Goal: Task Accomplishment & Management: Use online tool/utility

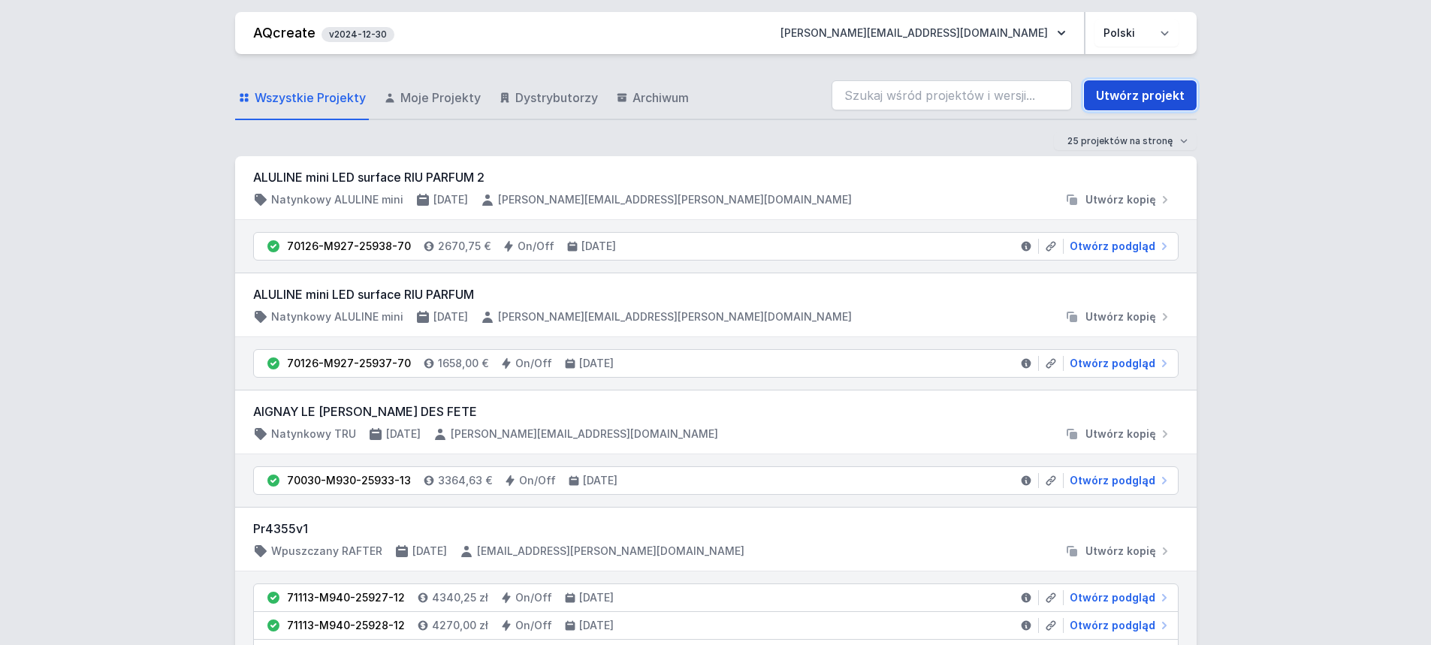
click at [1128, 96] on link "Utwórz projekt" at bounding box center [1140, 95] width 113 height 30
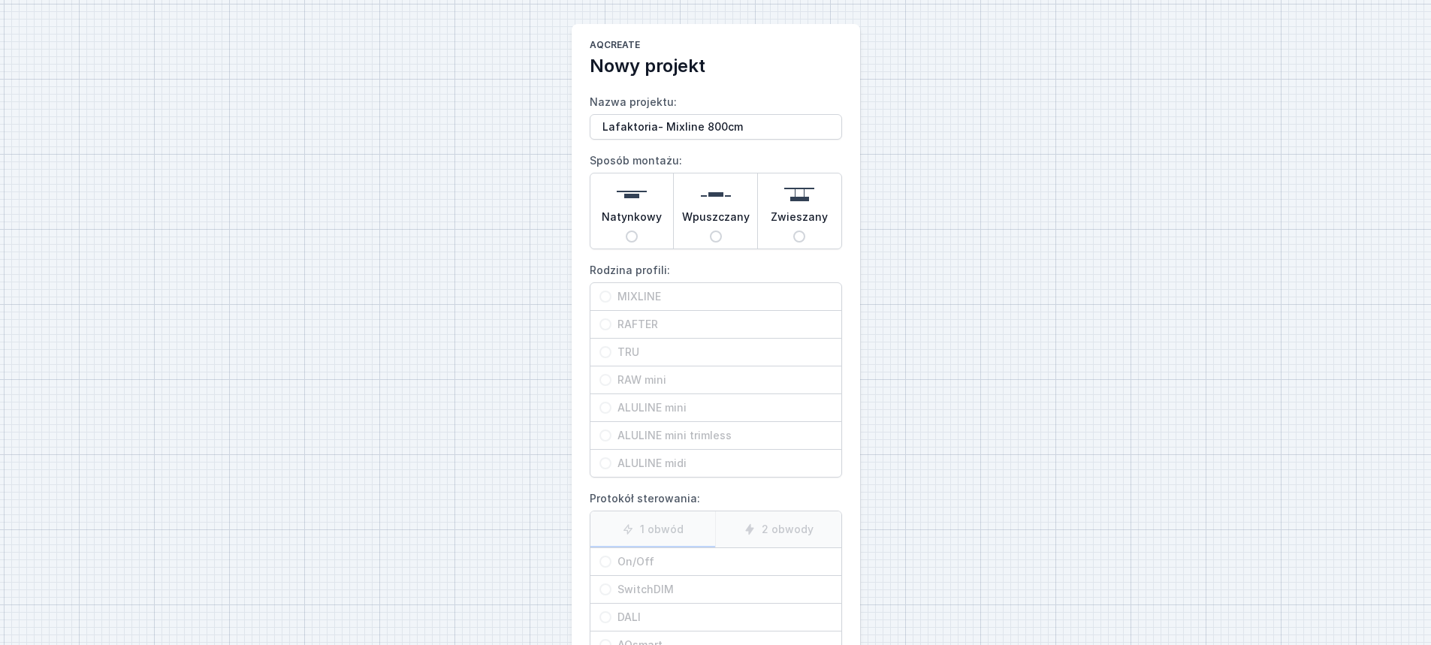
type input "Lafaktoria- Mixline 800cm"
click at [706, 223] on span "Wpuszczany" at bounding box center [716, 220] width 68 height 21
click at [710, 231] on input "Wpuszczany" at bounding box center [716, 237] width 12 height 12
radio input "true"
click at [688, 301] on span "MIXLINE" at bounding box center [722, 296] width 221 height 15
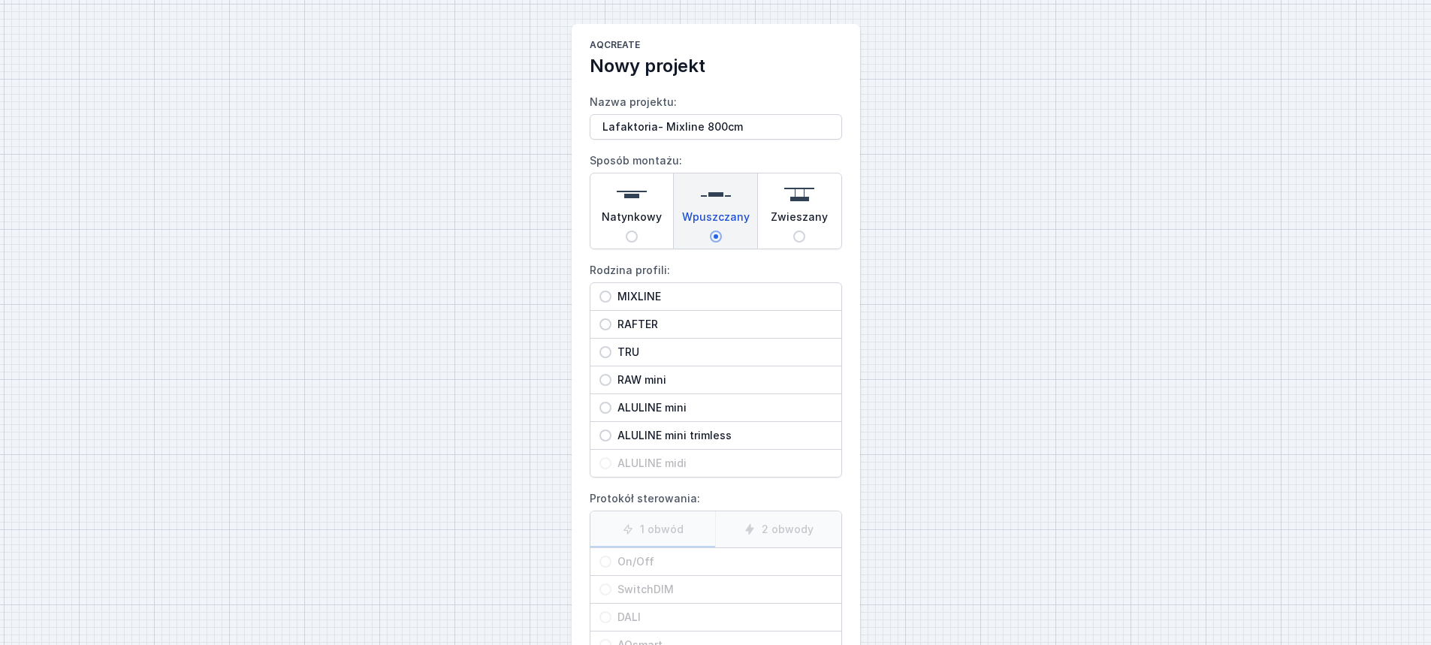
click at [612, 301] on input "MIXLINE" at bounding box center [606, 297] width 12 height 12
radio input "true"
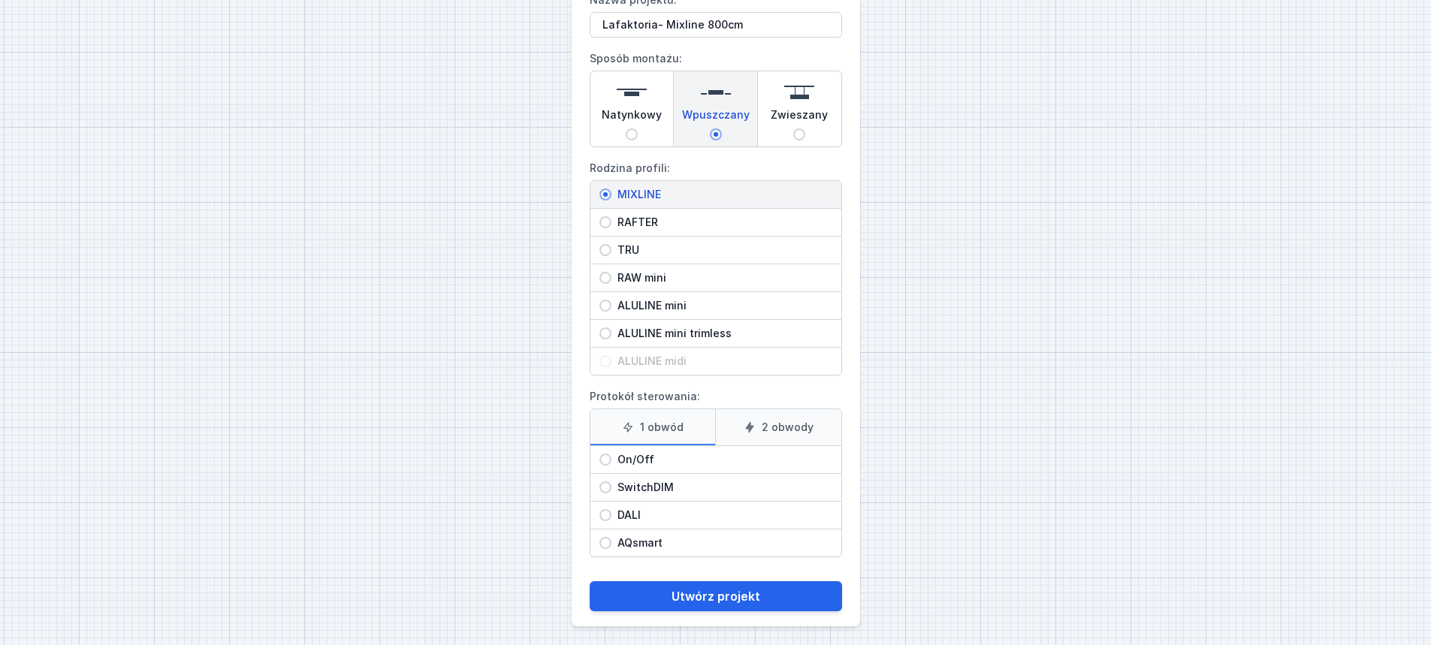
scroll to position [107, 0]
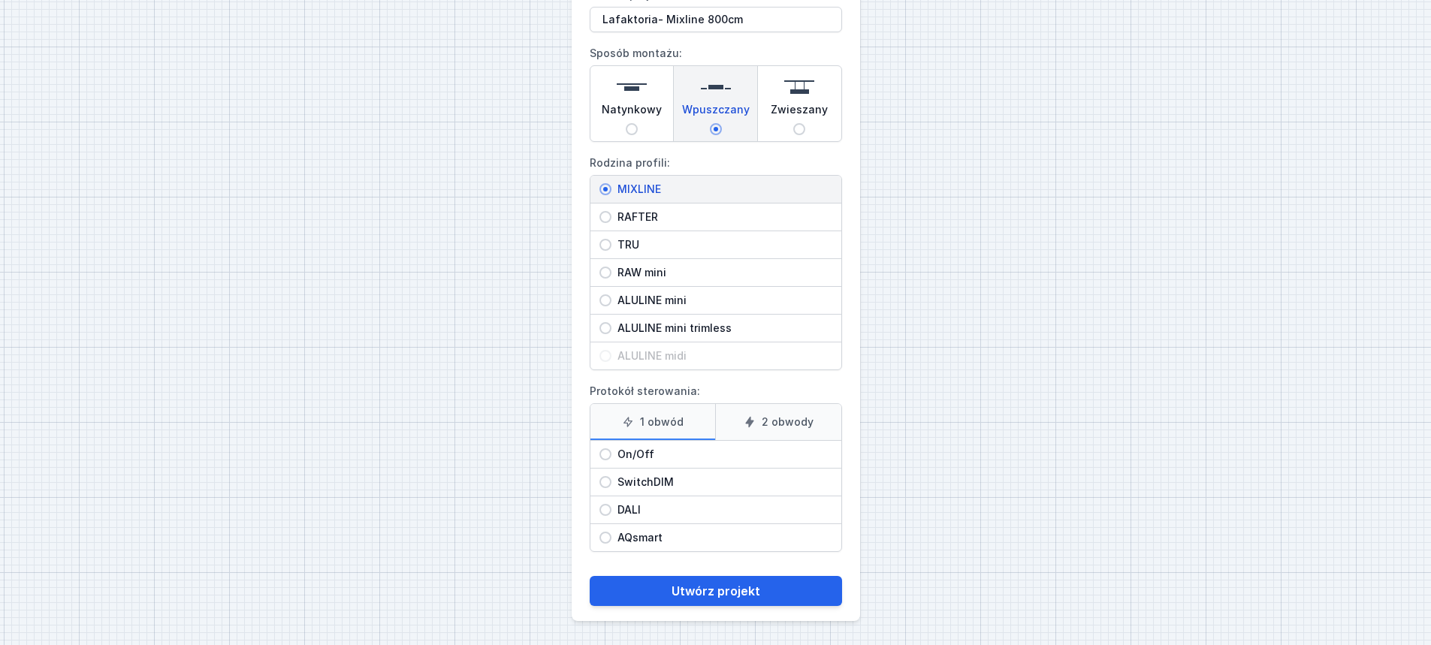
click at [693, 455] on span "On/Off" at bounding box center [722, 454] width 221 height 15
click at [612, 455] on input "On/Off" at bounding box center [606, 455] width 12 height 12
radio input "true"
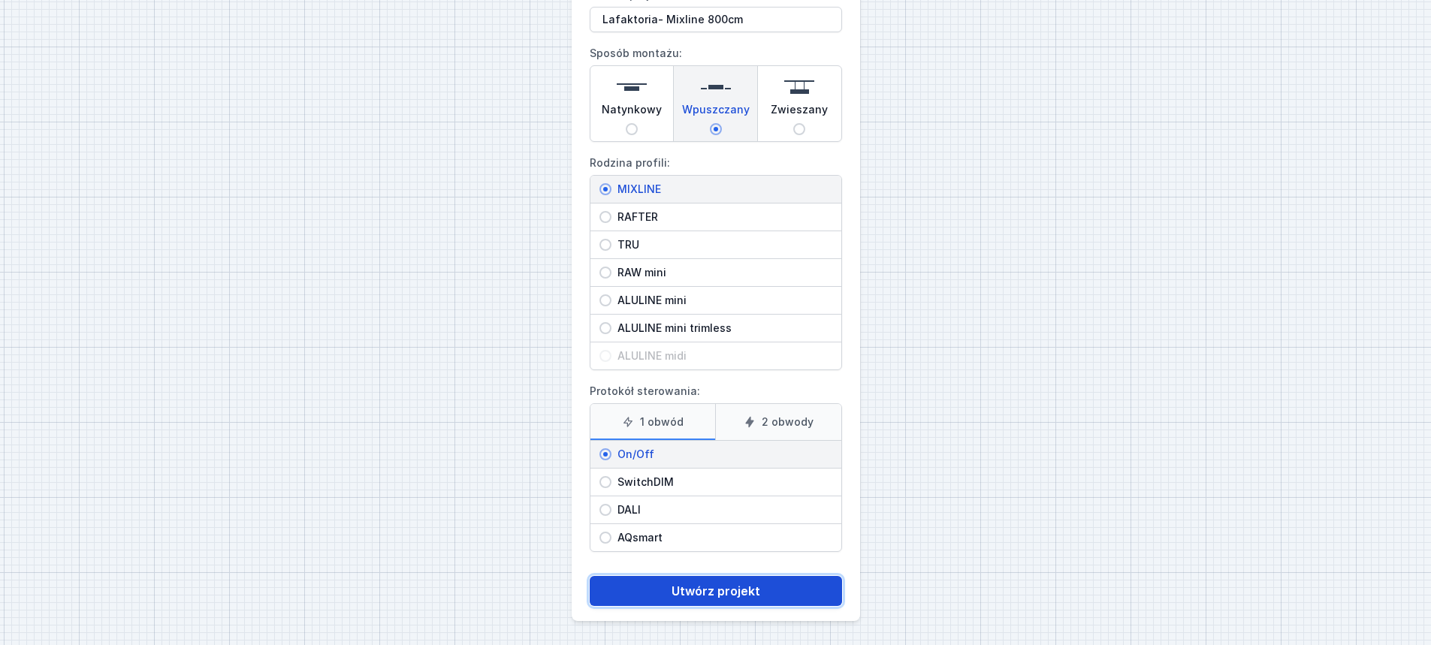
click at [728, 581] on button "Utwórz projekt" at bounding box center [716, 591] width 252 height 30
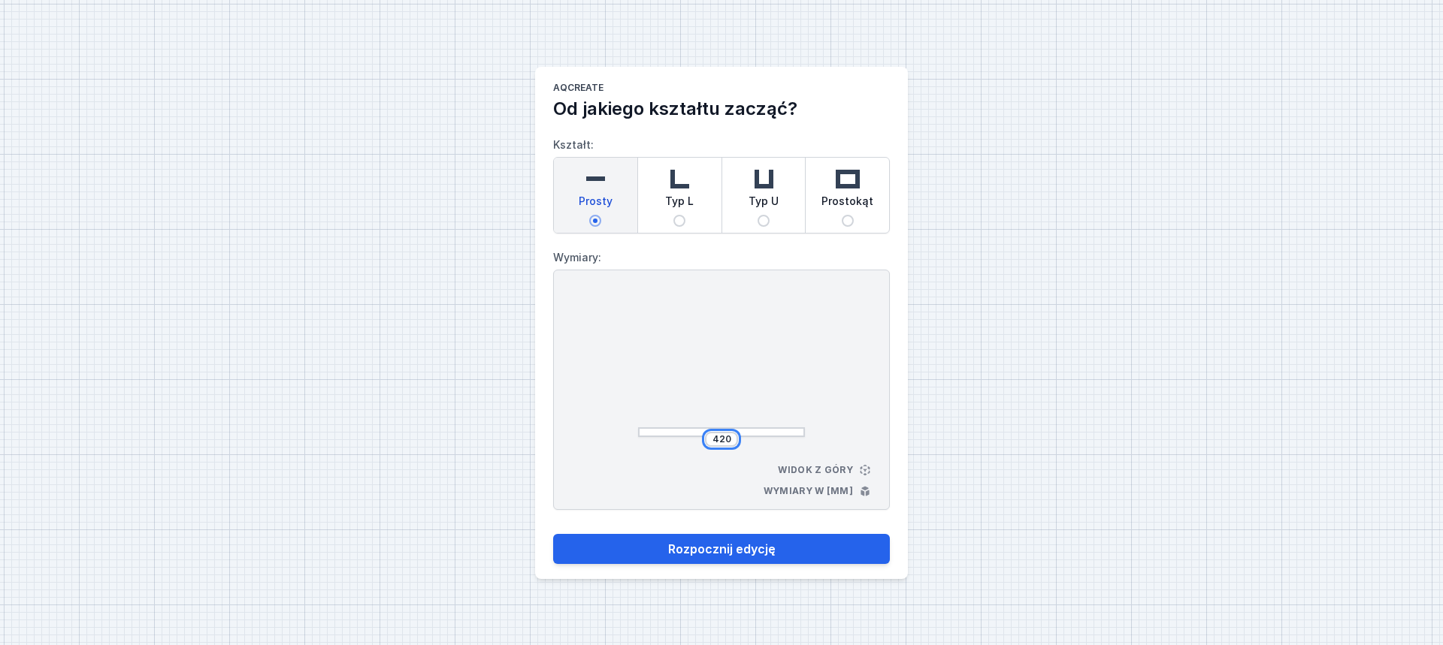
click at [723, 434] on input "420" at bounding box center [721, 440] width 24 height 12
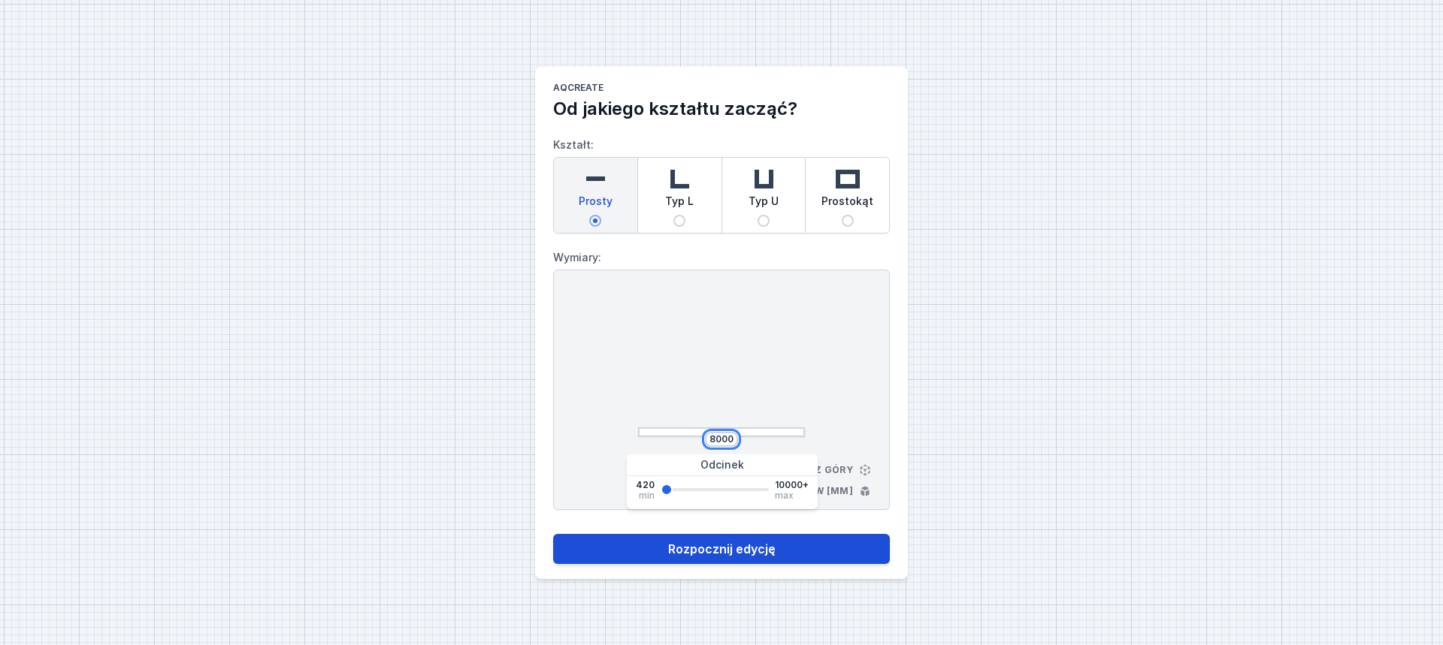
type input "8000"
click at [688, 543] on button "Rozpocznij edycję" at bounding box center [721, 549] width 337 height 30
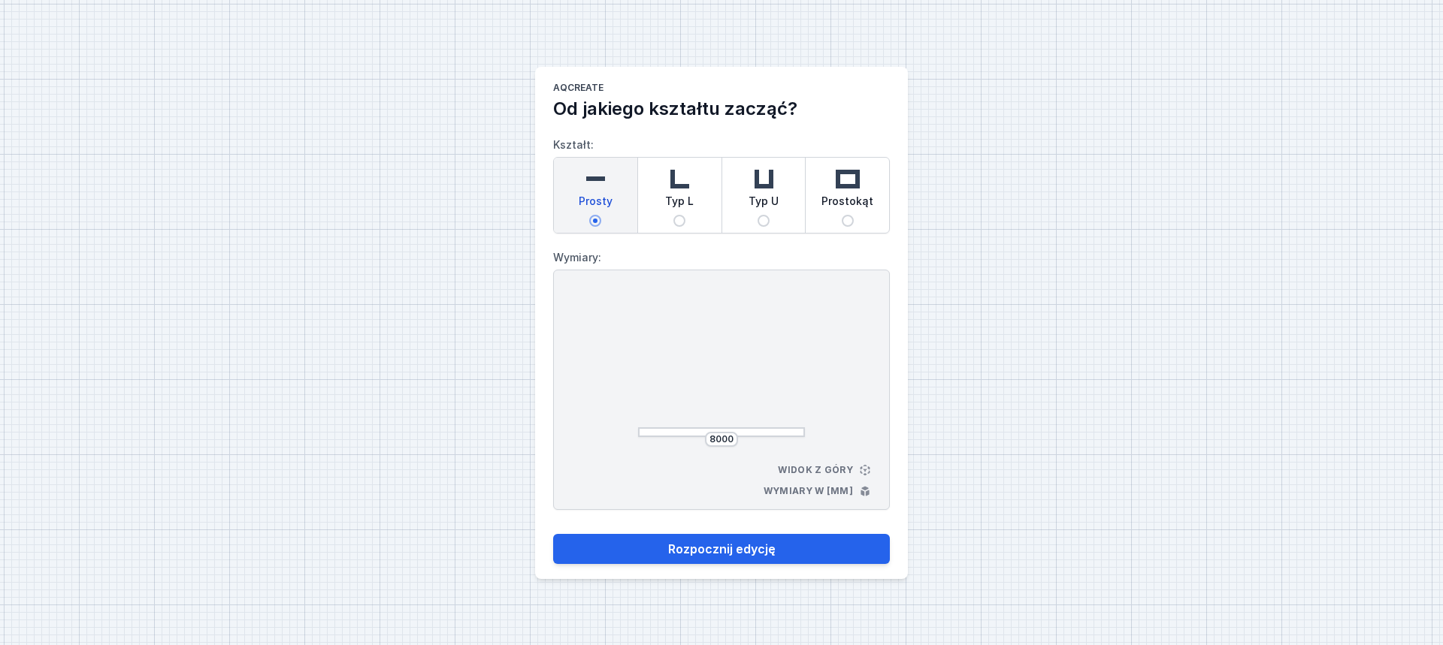
select select "3000"
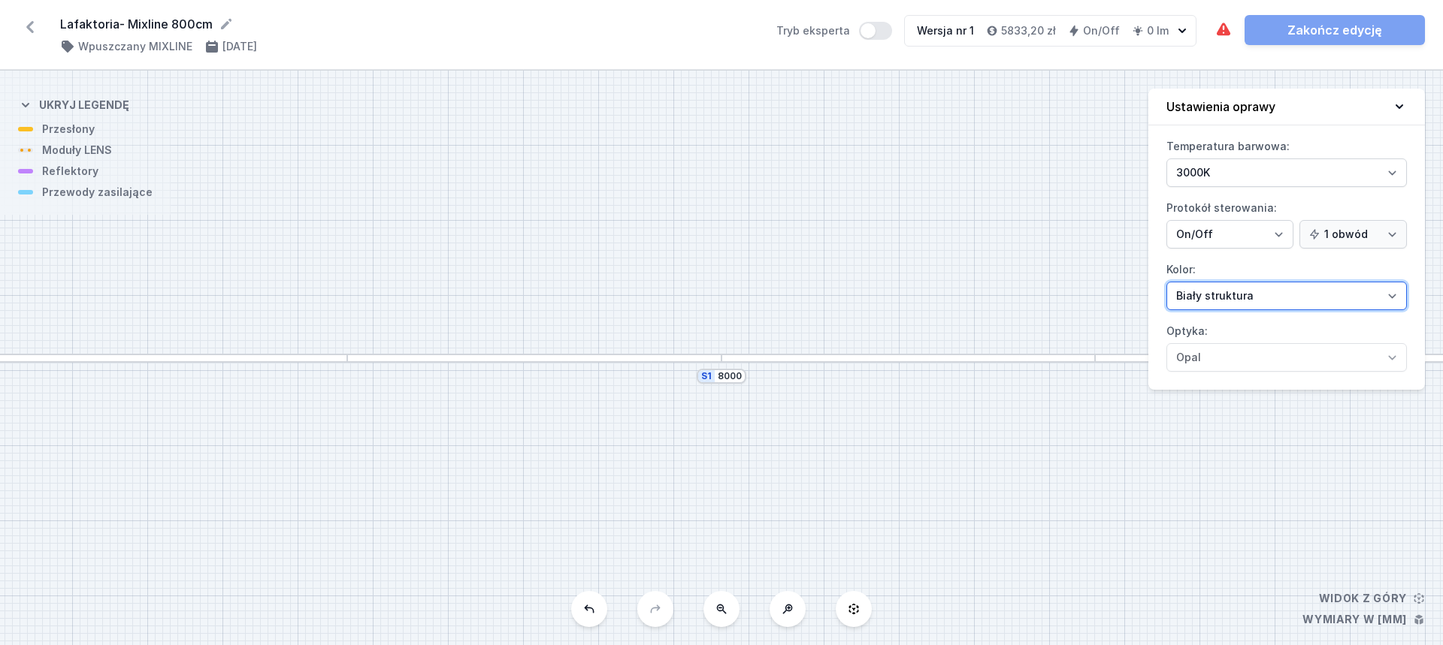
click at [1212, 298] on select "Biały struktura Czarny struktura Złoty struktura Miedziany Szary Inny (z palety…" at bounding box center [1286, 296] width 240 height 29
select select "2"
click at [1166, 282] on select "Biały struktura Czarny struktura Złoty struktura Miedziany Szary Inny (z palety…" at bounding box center [1286, 296] width 240 height 29
click at [682, 362] on div at bounding box center [534, 359] width 374 height 10
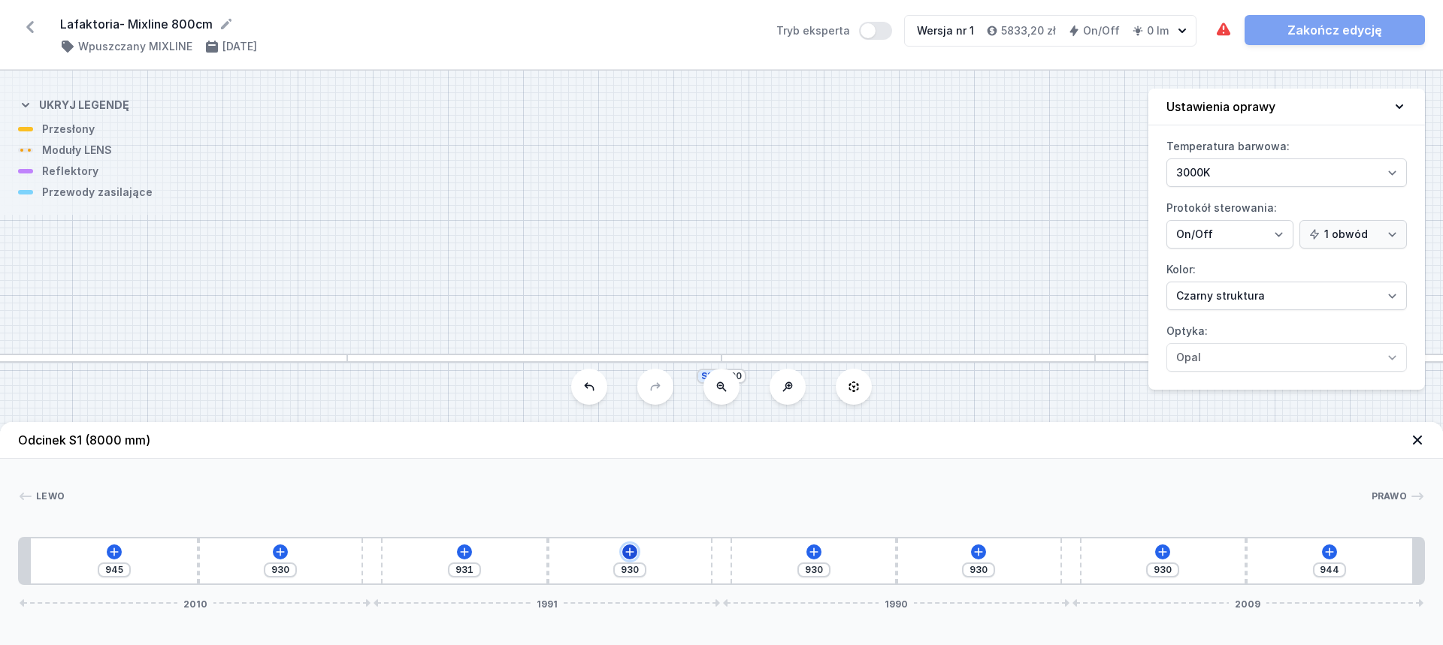
click at [627, 550] on icon at bounding box center [630, 552] width 12 height 12
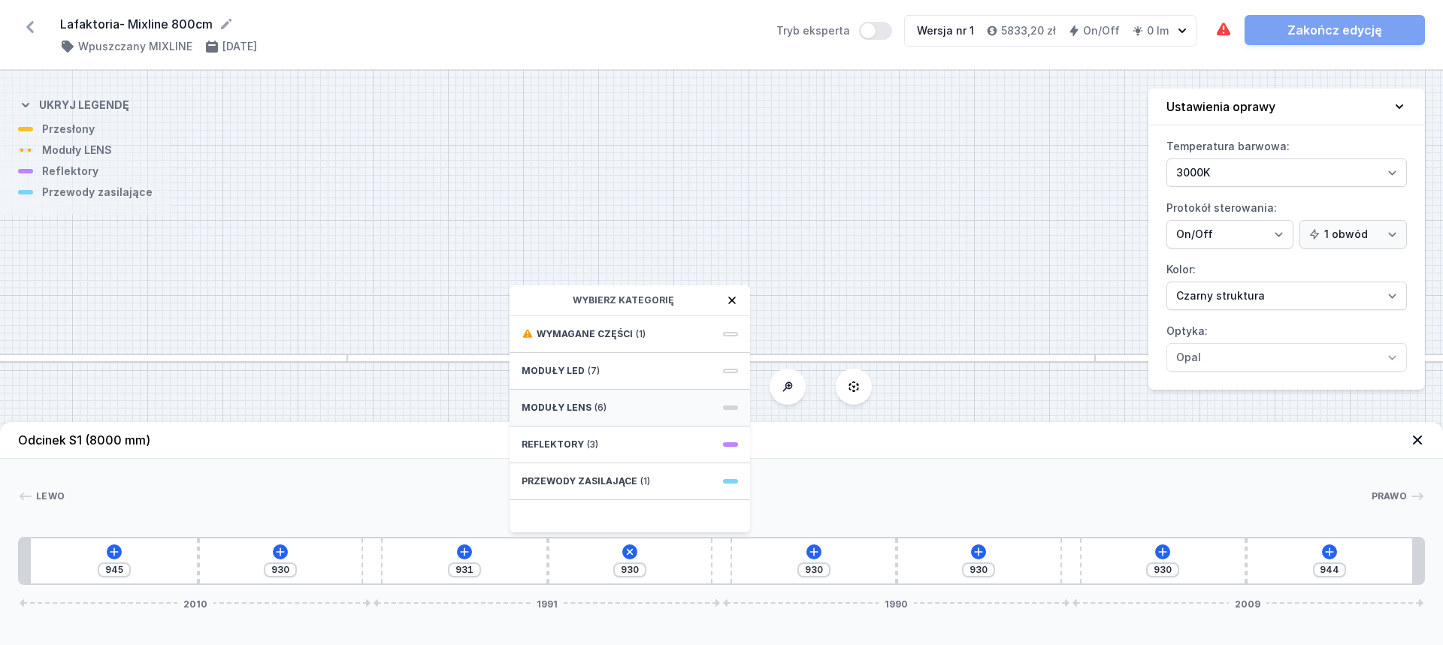
click at [606, 410] on div "Moduły LENS (6)" at bounding box center [629, 408] width 240 height 37
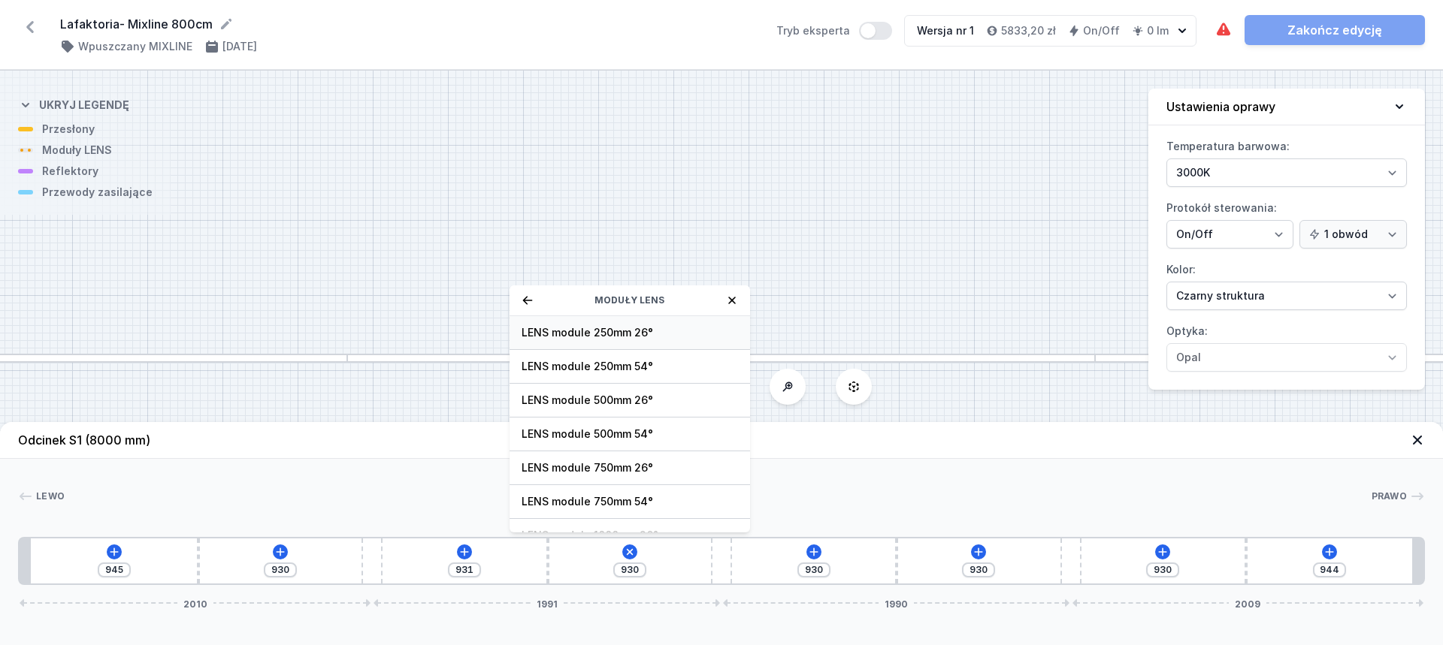
click at [642, 336] on span "LENS module 250mm 26°" at bounding box center [629, 332] width 216 height 15
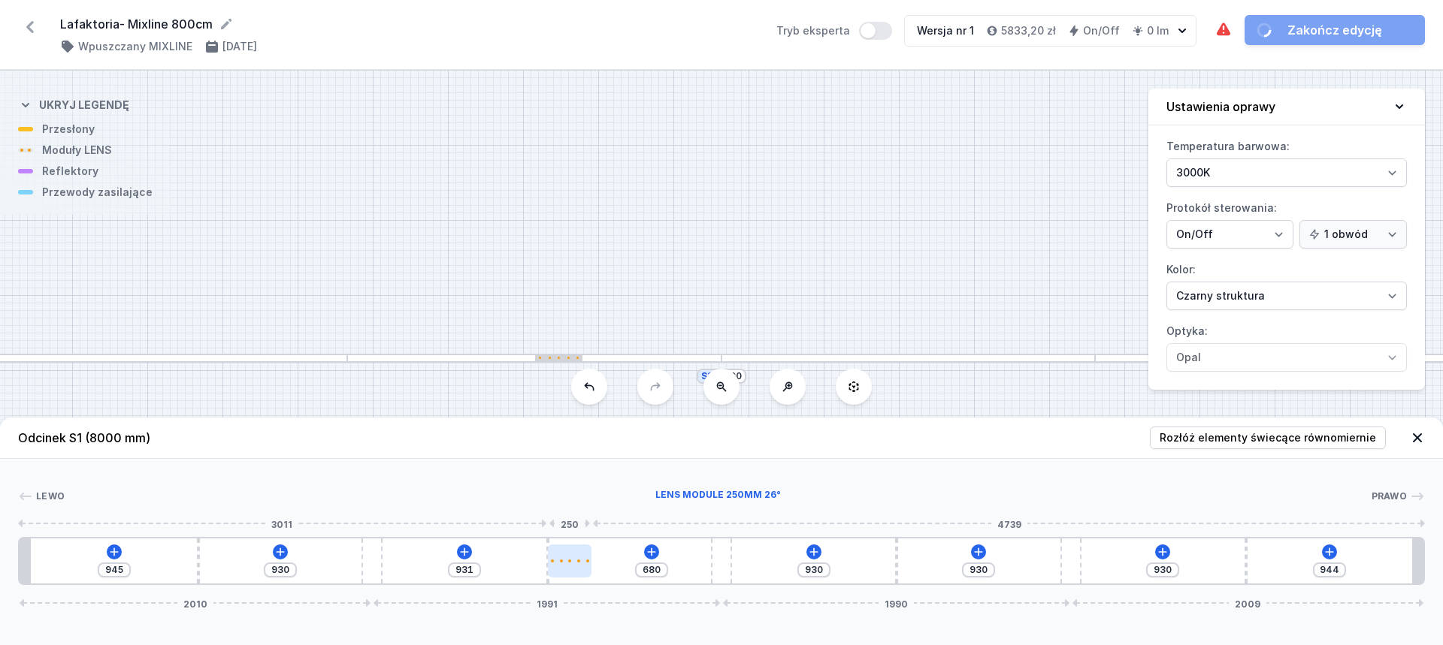
click at [568, 558] on div at bounding box center [570, 561] width 44 height 33
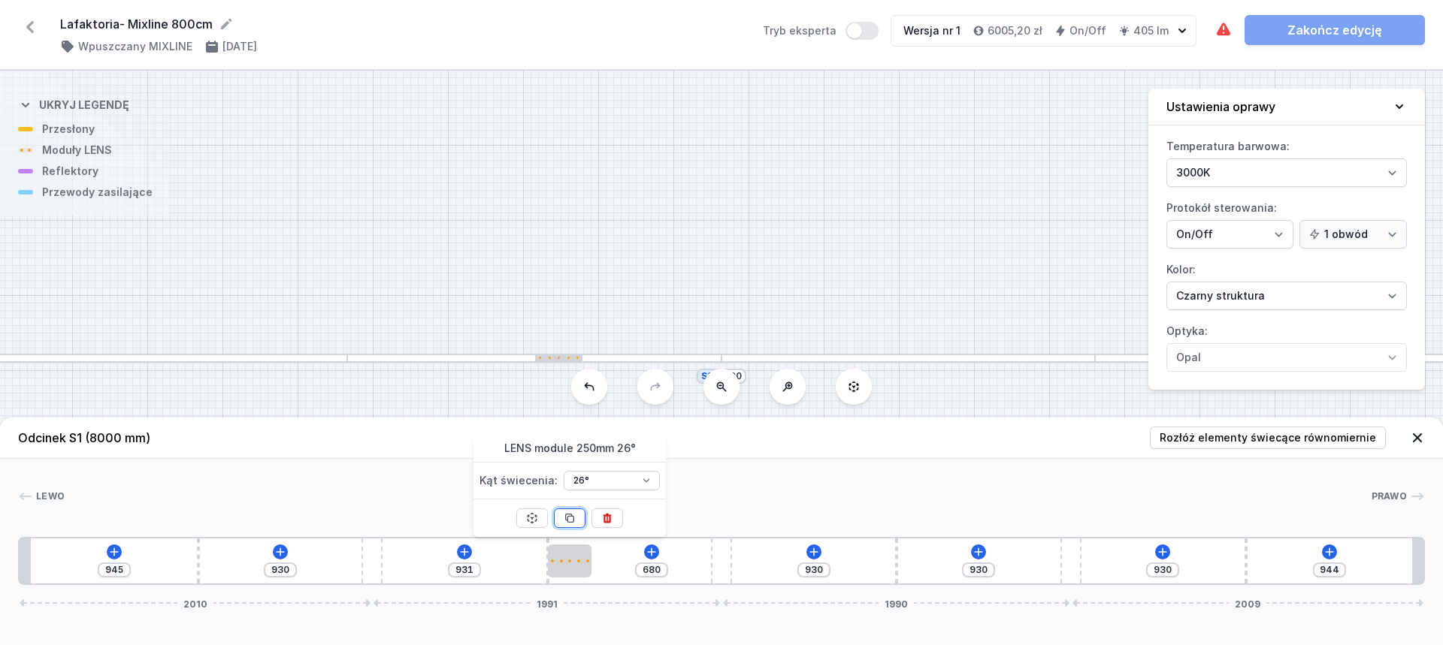
click at [573, 518] on icon at bounding box center [570, 519] width 8 height 8
type input "180"
click at [573, 518] on icon at bounding box center [570, 519] width 8 height 8
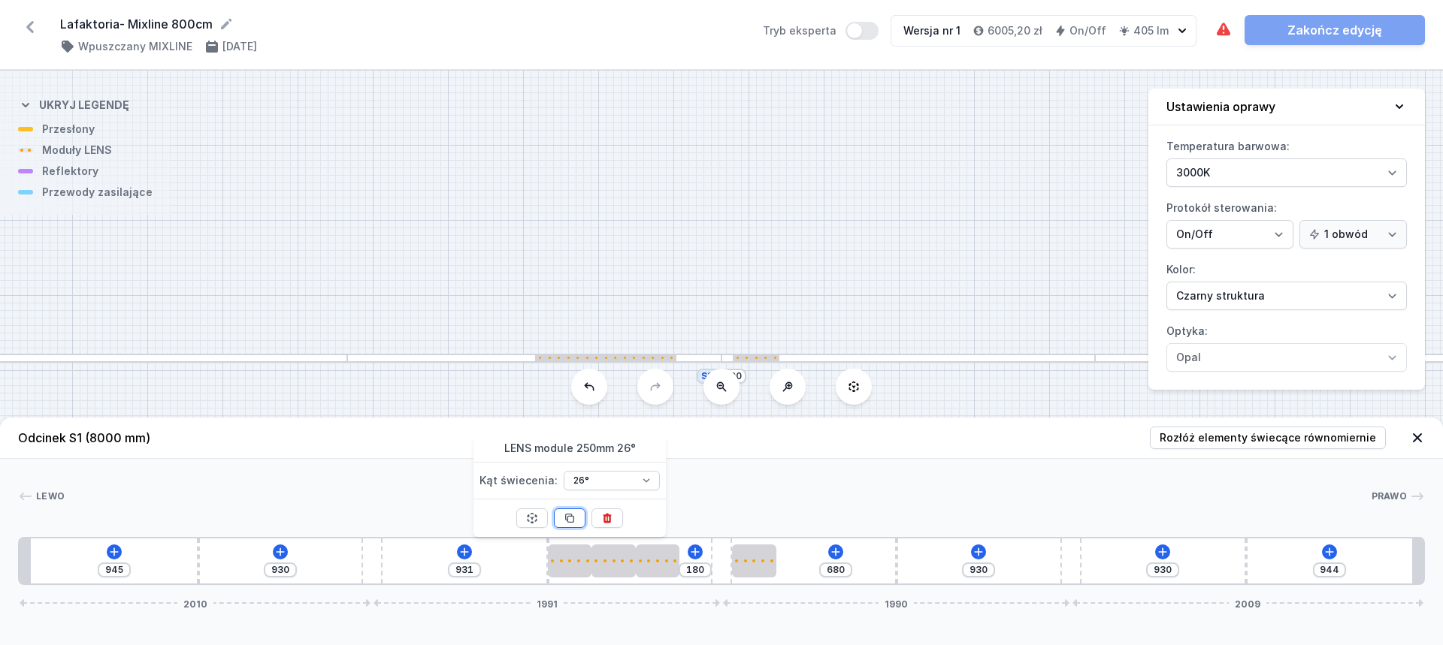
type input "430"
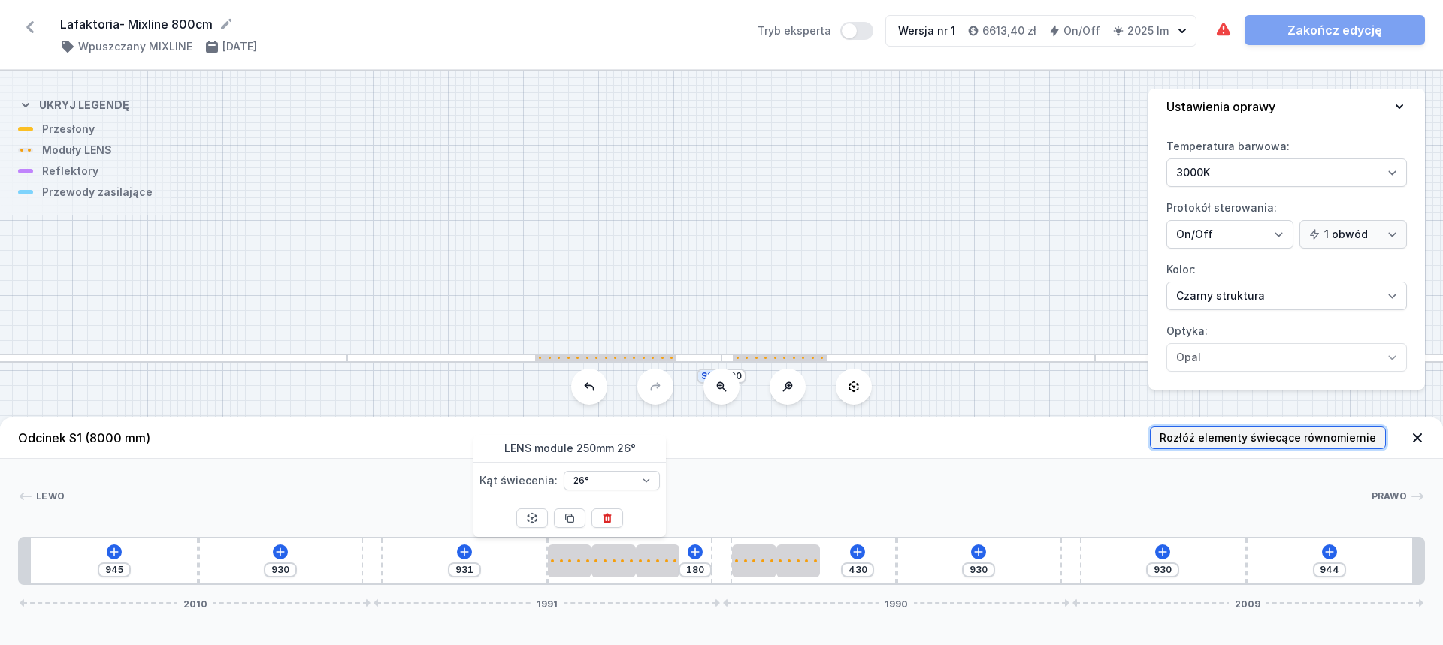
click at [1229, 441] on span "Rozłóż elementy świecące równomiernie" at bounding box center [1267, 438] width 216 height 15
type input "575"
type input "251"
type input "866"
type input "431"
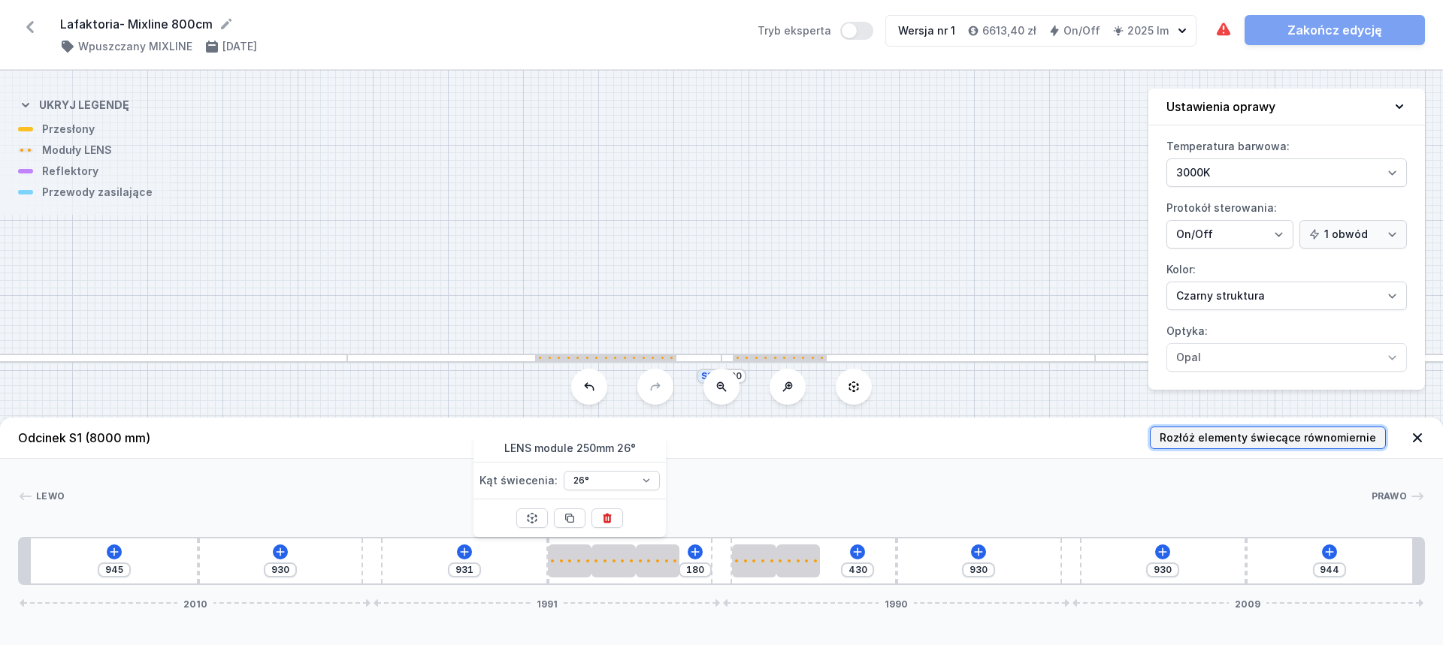
type input "106"
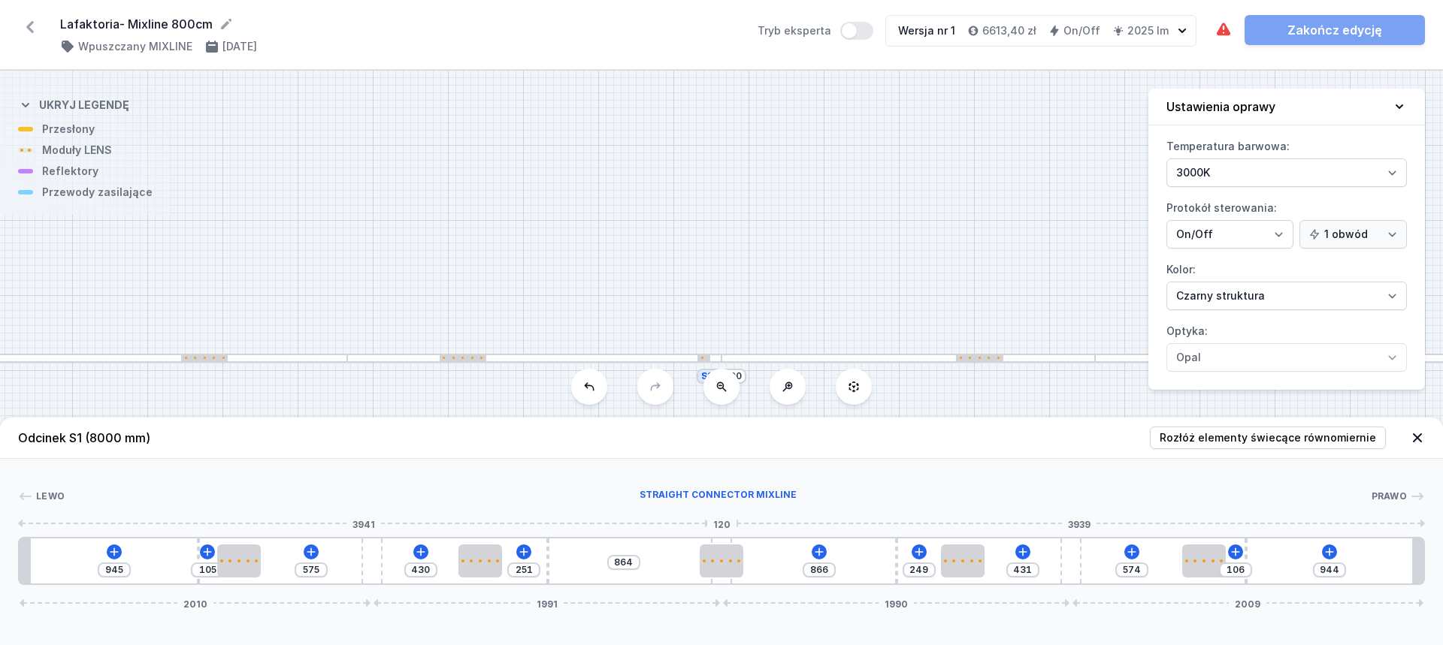
type input "930"
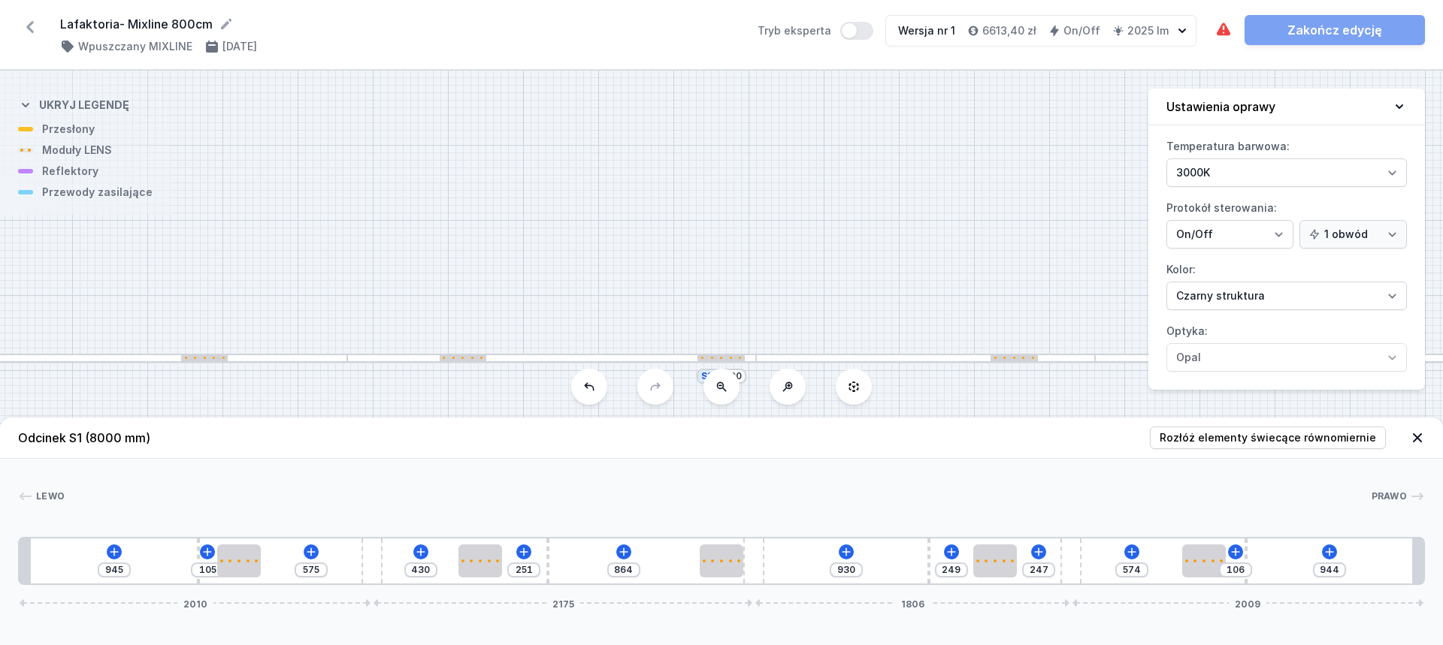
drag, startPoint x: 721, startPoint y: 541, endPoint x: 977, endPoint y: 518, distance: 257.2
click at [1282, 432] on span "Rozłóż elementy świecące równomiernie" at bounding box center [1267, 438] width 216 height 15
type input "431"
type input "65"
click at [621, 552] on icon at bounding box center [623, 552] width 8 height 8
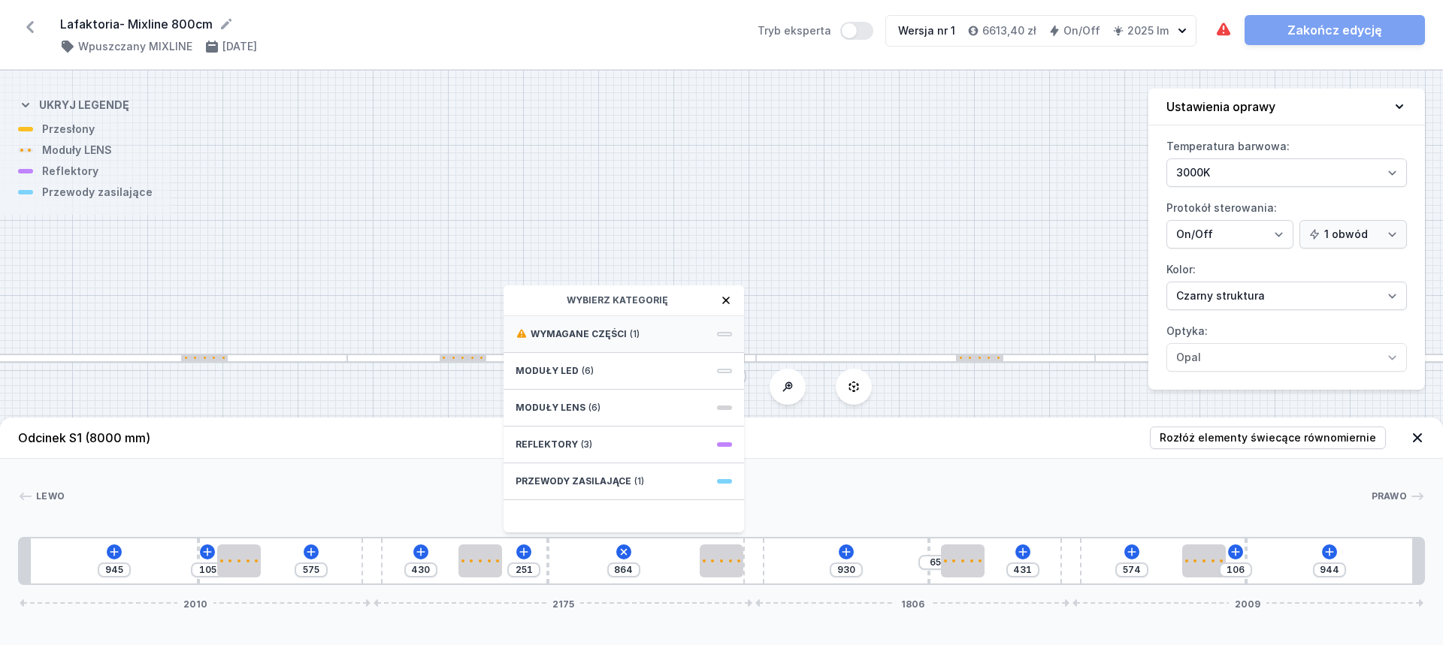
click at [643, 331] on div "Wymagane części (1)" at bounding box center [623, 334] width 240 height 37
click at [619, 330] on span "Hole for power supply cable" at bounding box center [623, 332] width 216 height 15
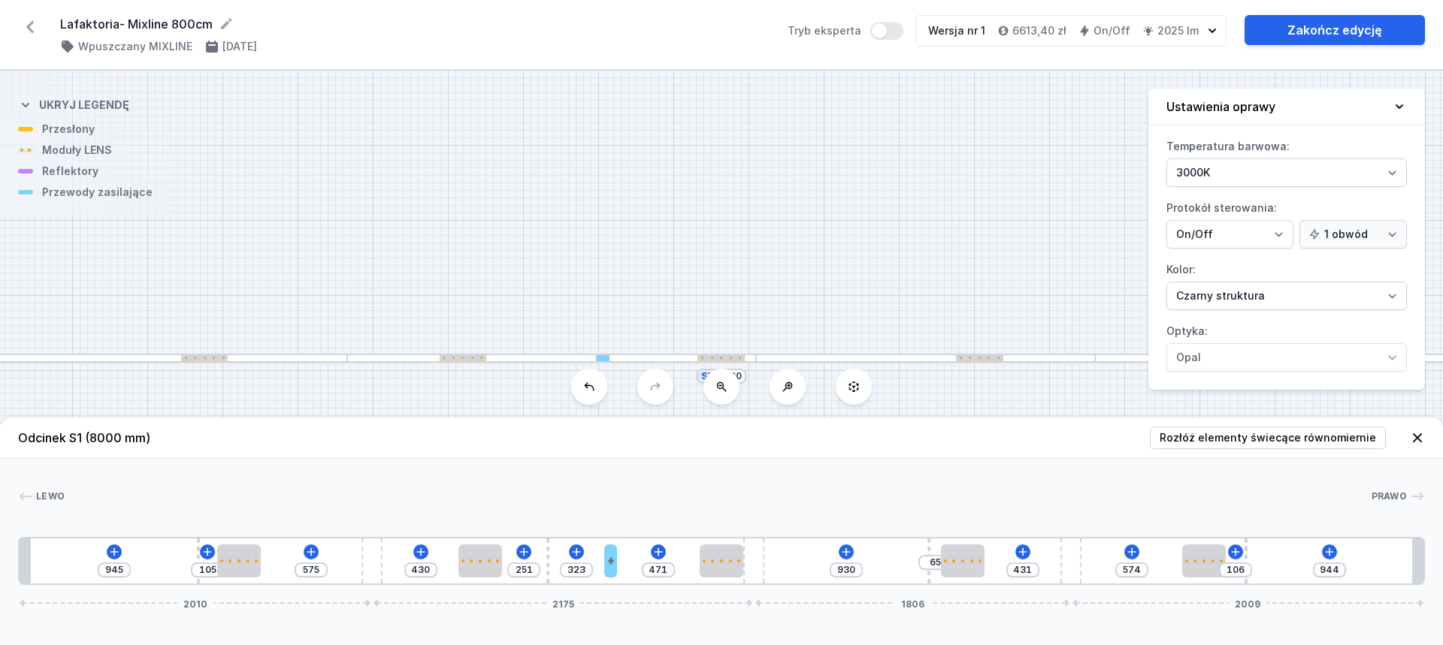
type input "437"
type input "357"
type input "416"
type input "378"
type input "373"
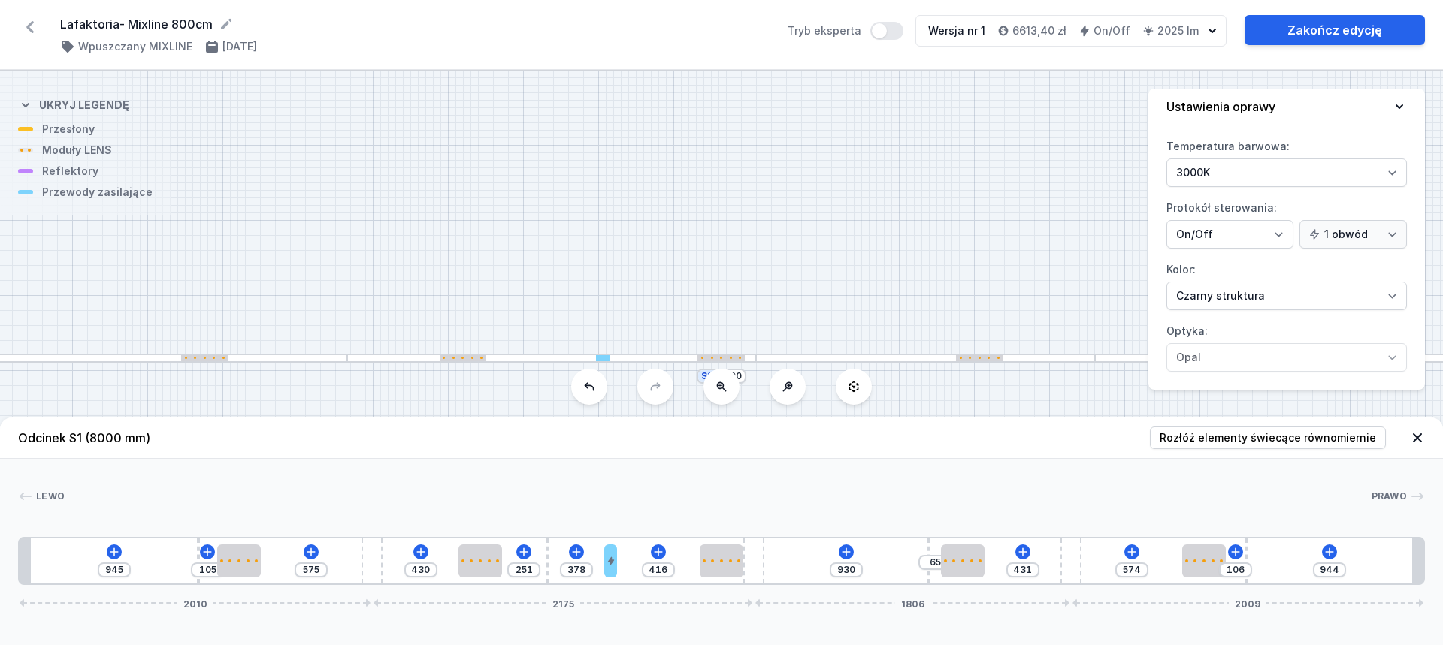
type input "421"
type input "352"
type input "442"
type input "326"
type input "468"
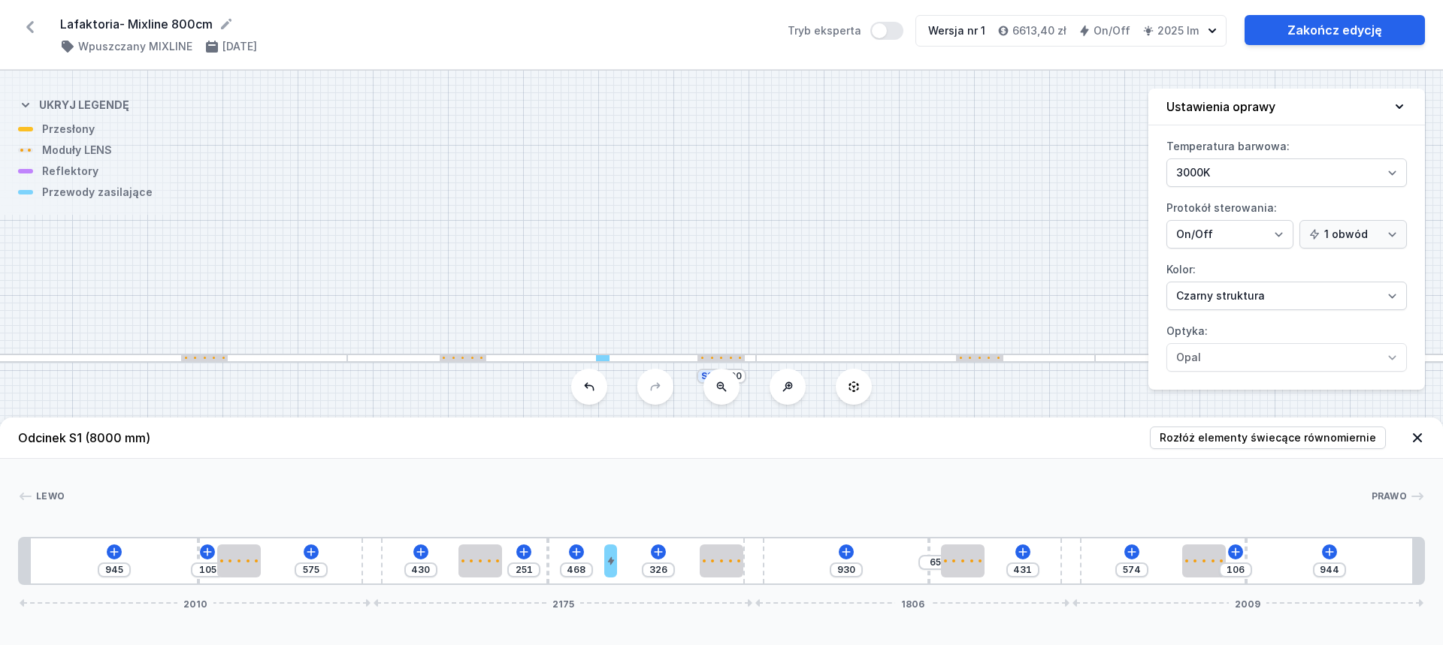
type input "305"
type input "489"
type input "275"
type input "519"
type input "250"
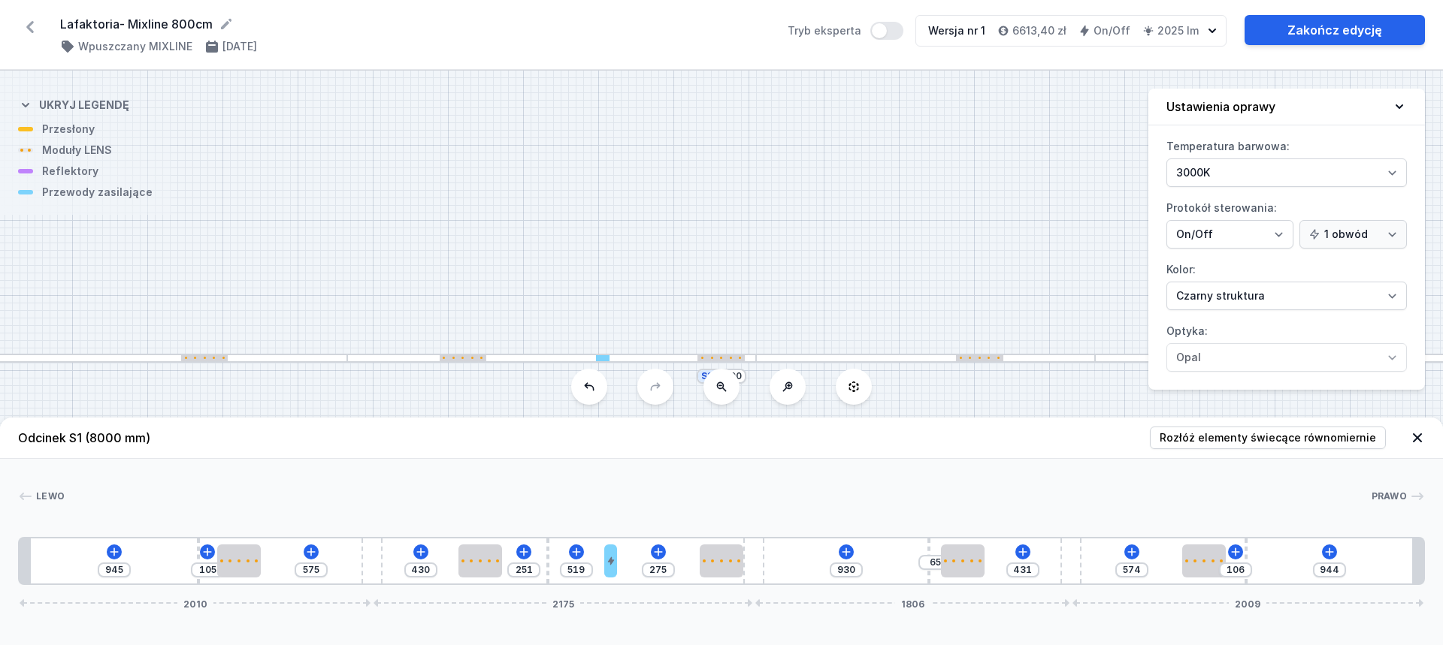
type input "544"
type input "224"
type input "570"
type input "195"
type input "599"
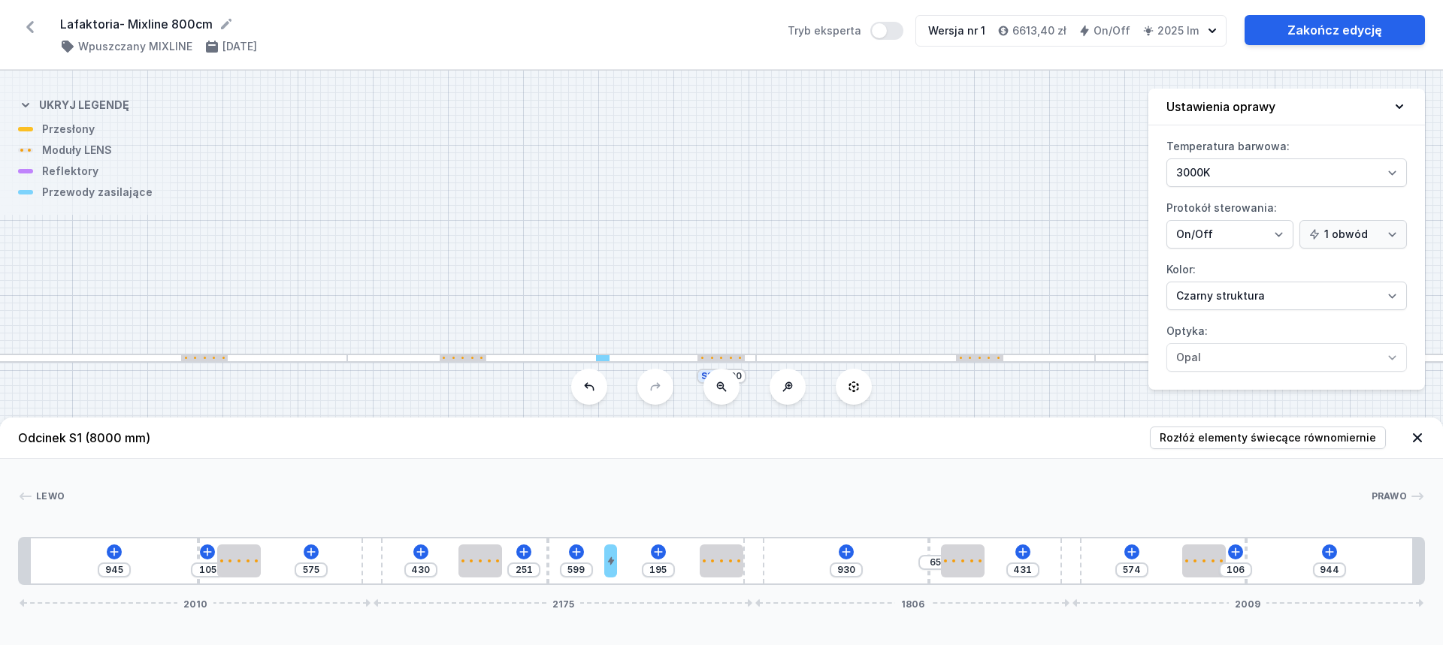
type input "169"
type input "625"
type input "152"
type input "642"
type input "135"
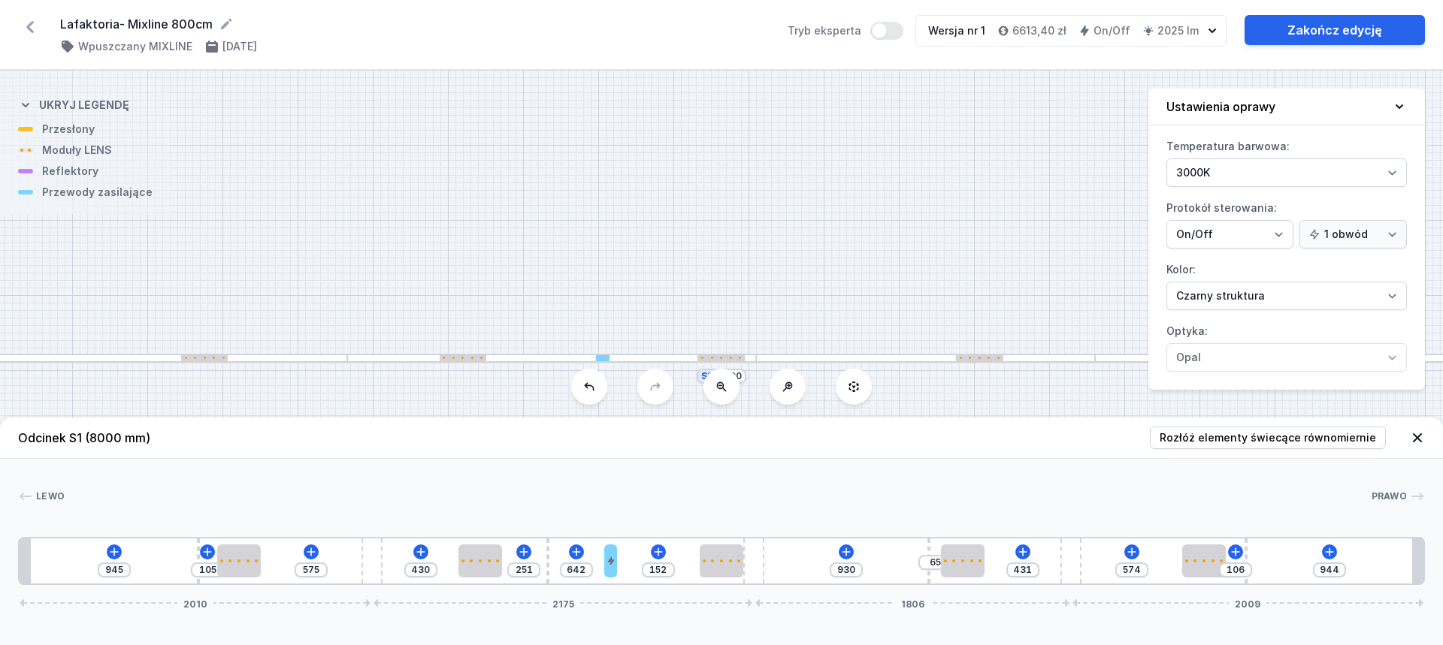
type input "659"
type input "114"
type input "680"
type input "105"
type input "689"
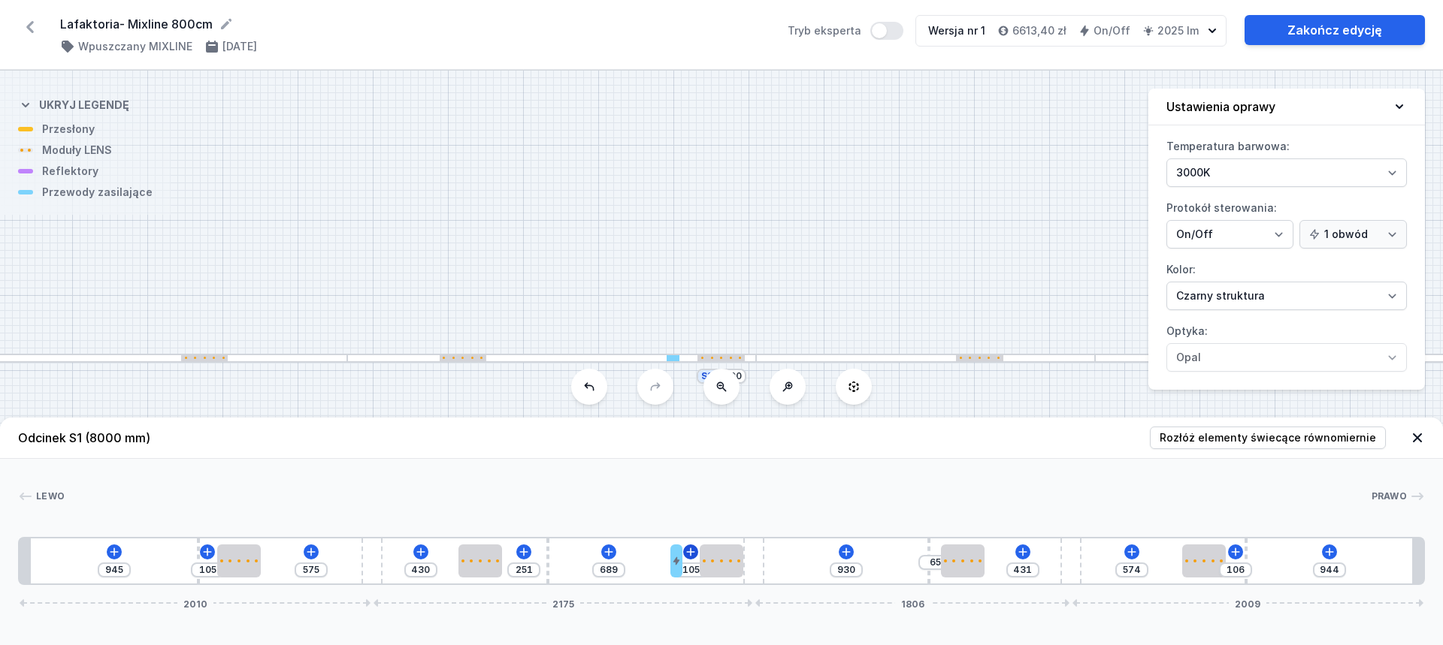
type input "97"
type input "697"
type input "93"
type input "701"
type input "88"
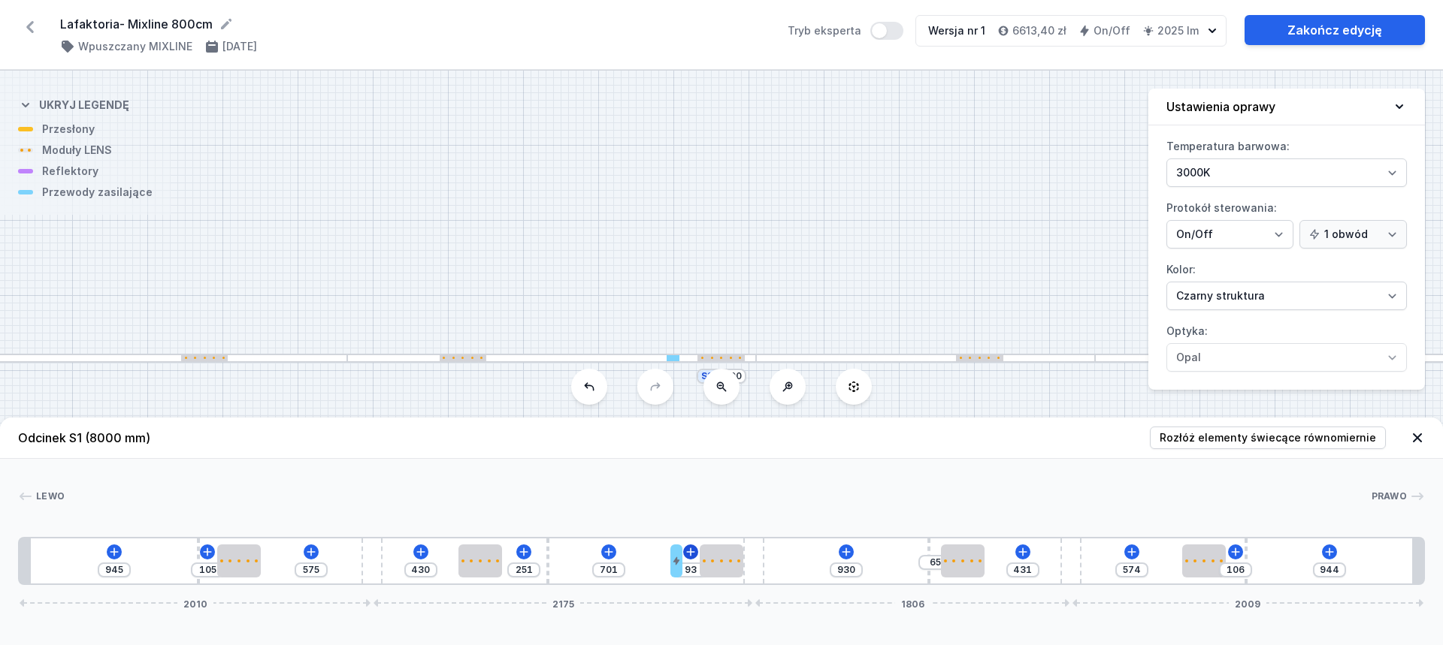
type input "706"
type input "84"
type input "710"
type input "80"
type input "714"
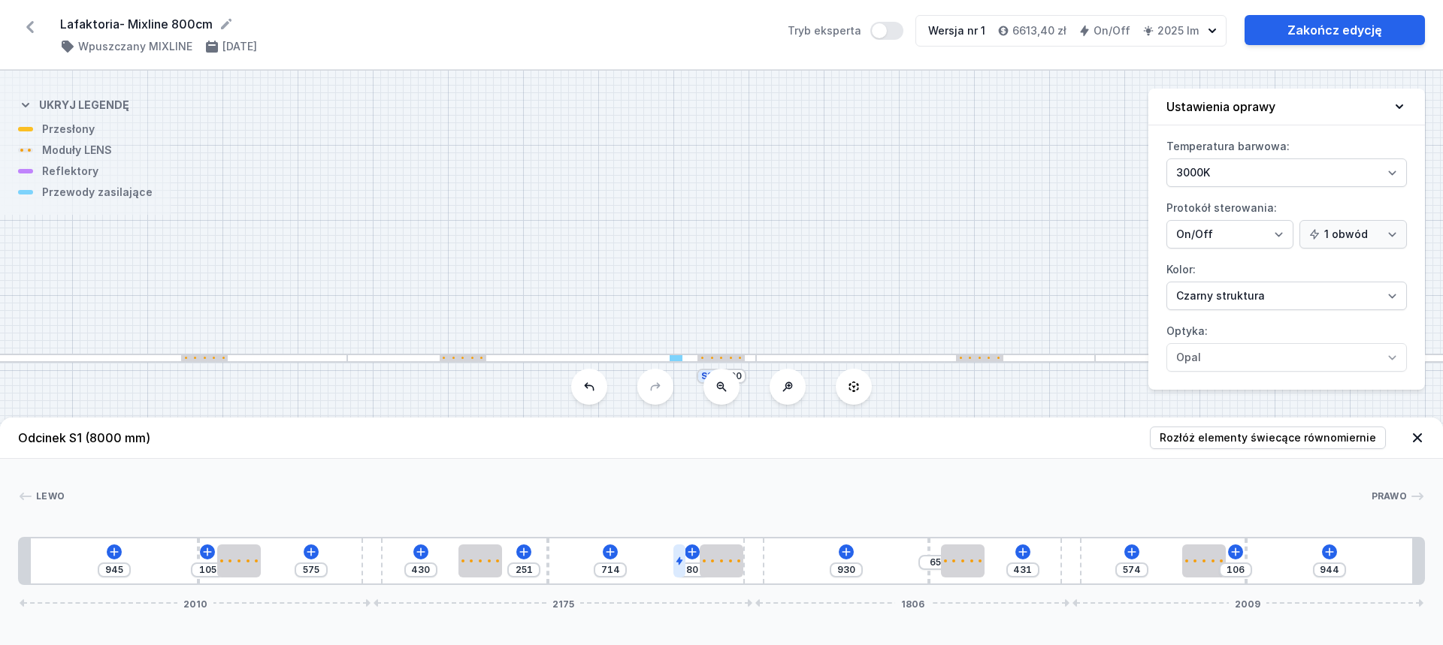
type input "88"
type input "706"
type input "93"
type input "701"
drag, startPoint x: 557, startPoint y: 564, endPoint x: 685, endPoint y: 557, distance: 128.0
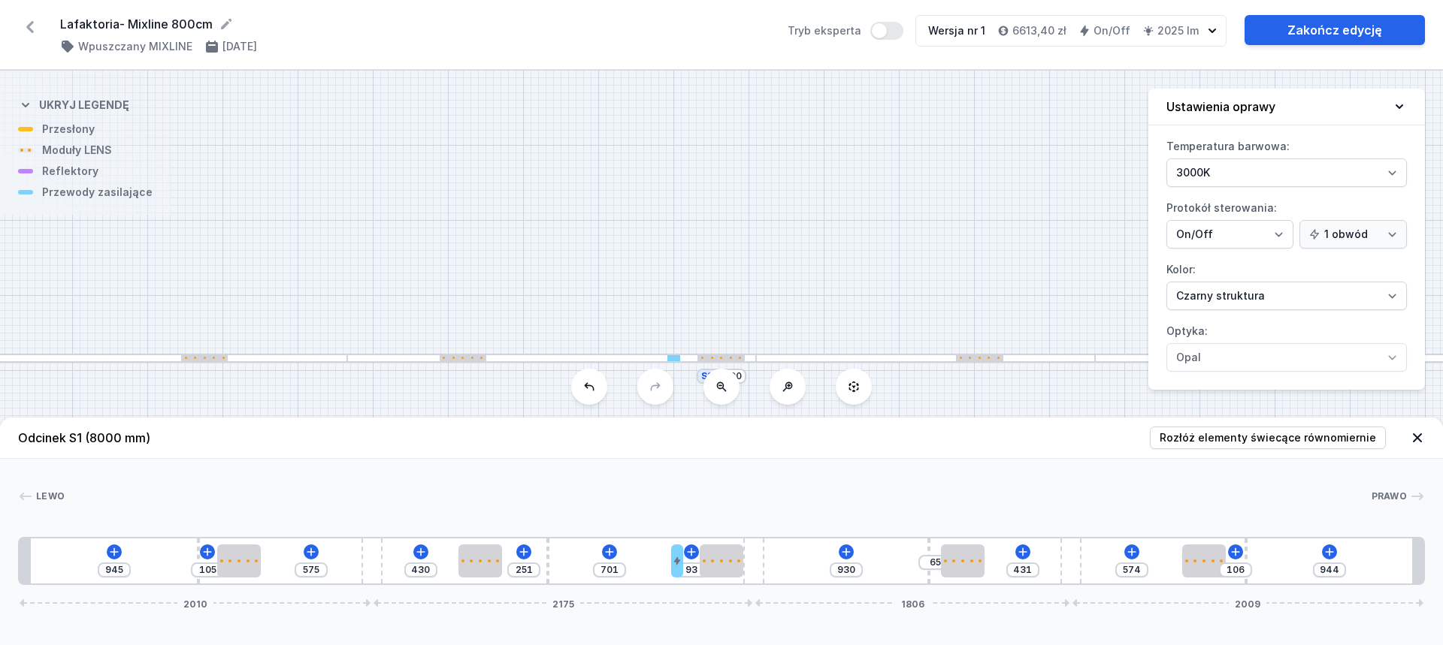
click at [685, 557] on div "945 105 575 430 251 701 93 930 65 431 574 106 944 2010 2175 1806 2009" at bounding box center [721, 561] width 1407 height 48
click at [1237, 431] on span "Rozłóż elementy świecące równomiernie" at bounding box center [1267, 438] width 216 height 15
click at [180, 468] on div "Lewo Prawo 1 2 3 4 3 2 5 3 4 2 3 4 3 2 1 945 105 575 430 251 701 93 930 65 431 …" at bounding box center [721, 522] width 1443 height 126
click at [1322, 27] on link "Zakończ edycję" at bounding box center [1334, 30] width 180 height 30
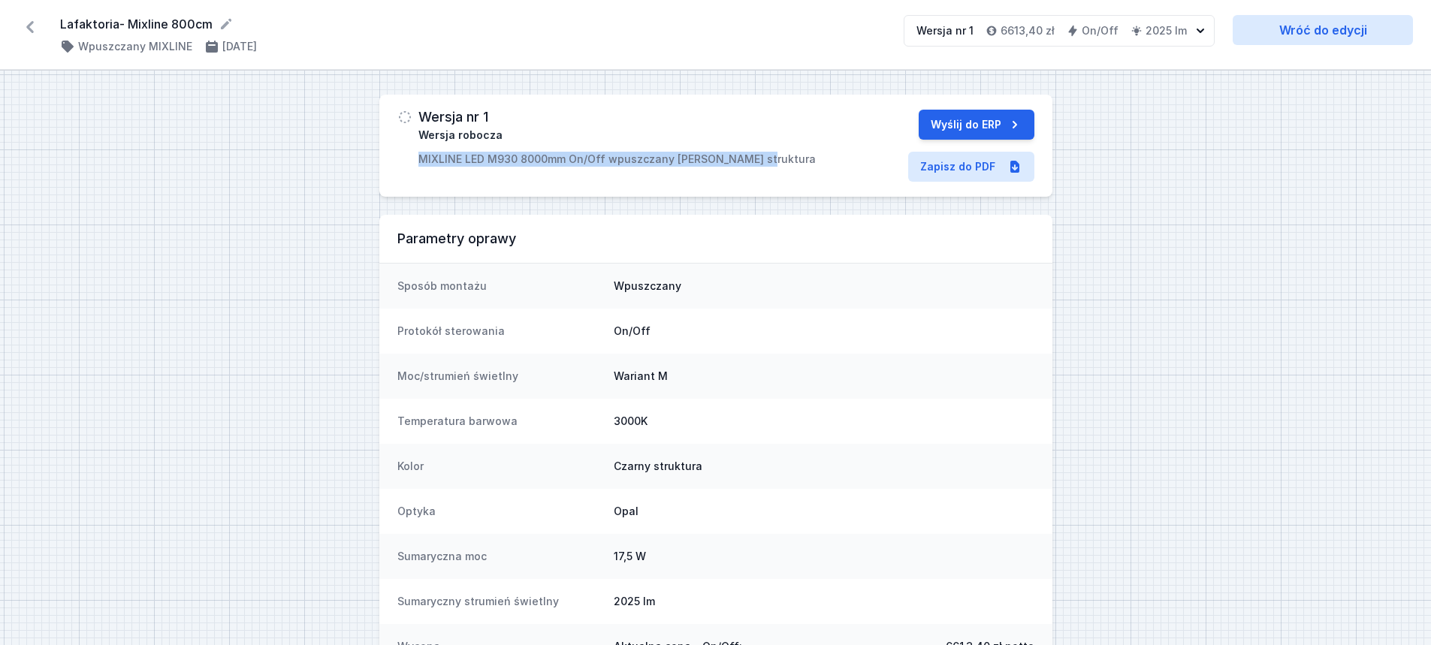
drag, startPoint x: 416, startPoint y: 160, endPoint x: 781, endPoint y: 163, distance: 365.2
click at [781, 163] on div "Wersja nr 1 Wersja robocza MIXLINE LED M930 8000mm On/Off wpuszczany [PERSON_NA…" at bounding box center [609, 138] width 425 height 57
copy p "MIXLINE LED M930 8000mm On/Off wpuszczany [PERSON_NAME] struktura"
click at [952, 164] on link "Zapisz do PDF" at bounding box center [971, 167] width 126 height 30
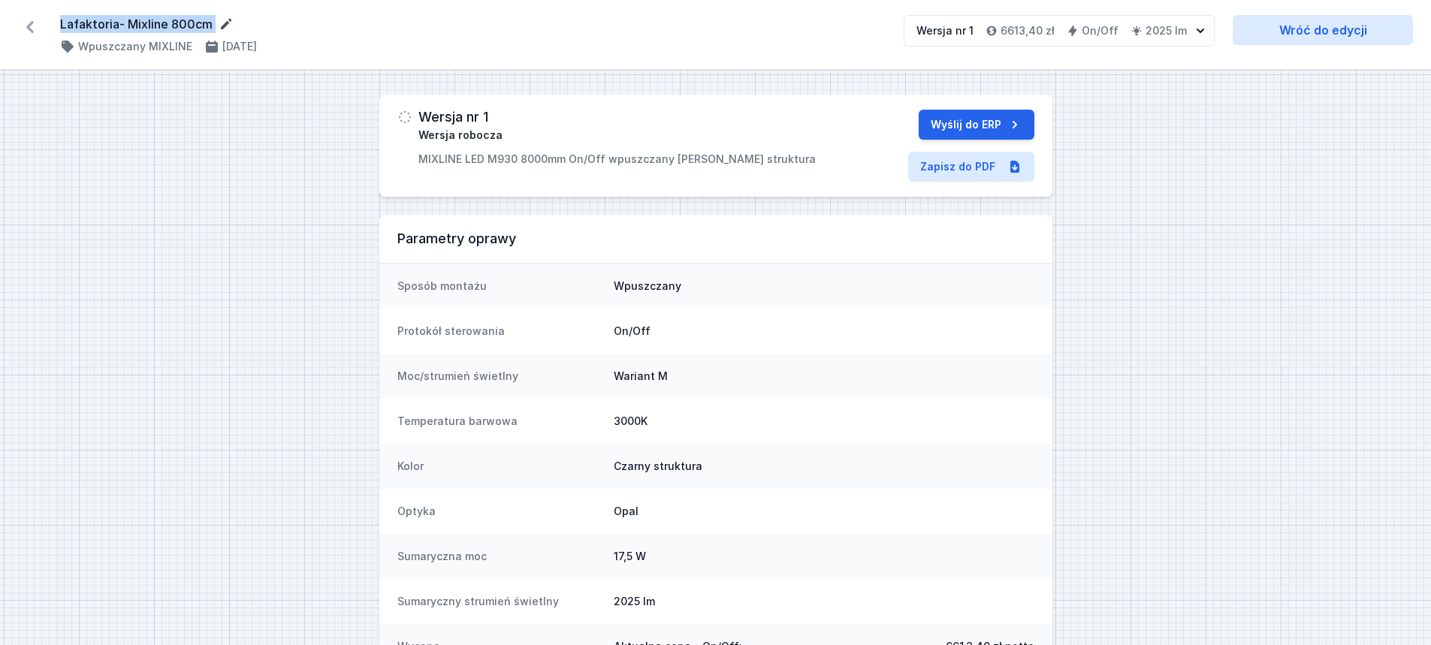
drag, startPoint x: 64, startPoint y: 20, endPoint x: 222, endPoint y: 20, distance: 158.5
click at [222, 20] on div "Lafaktoria- Mixline 800cm ( 11723 /v 1 ) Wpuszczany MIXLINE [DATE] Wersja nr 1 …" at bounding box center [715, 35] width 1431 height 70
copy div "Lafaktoria- Mixline 800cm ( 11723 /v 1 )"
click at [30, 20] on icon at bounding box center [30, 27] width 24 height 24
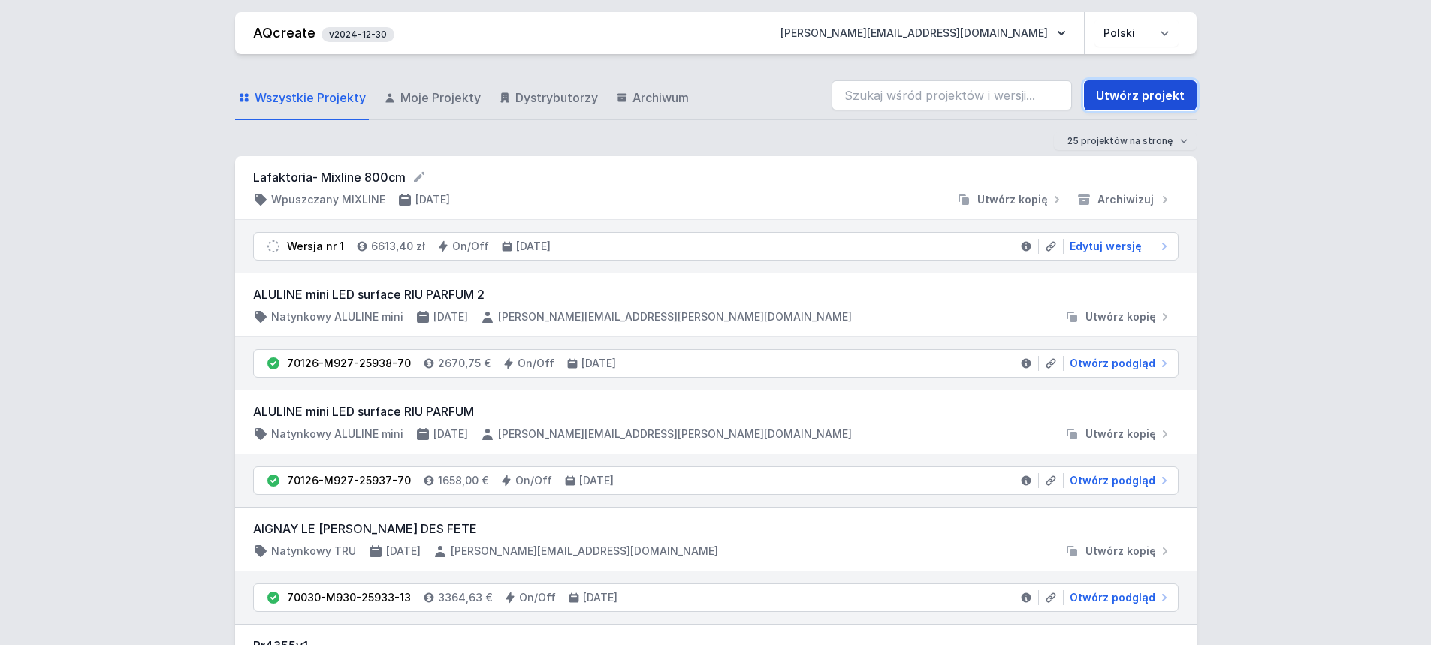
click at [1165, 96] on link "Utwórz projekt" at bounding box center [1140, 95] width 113 height 30
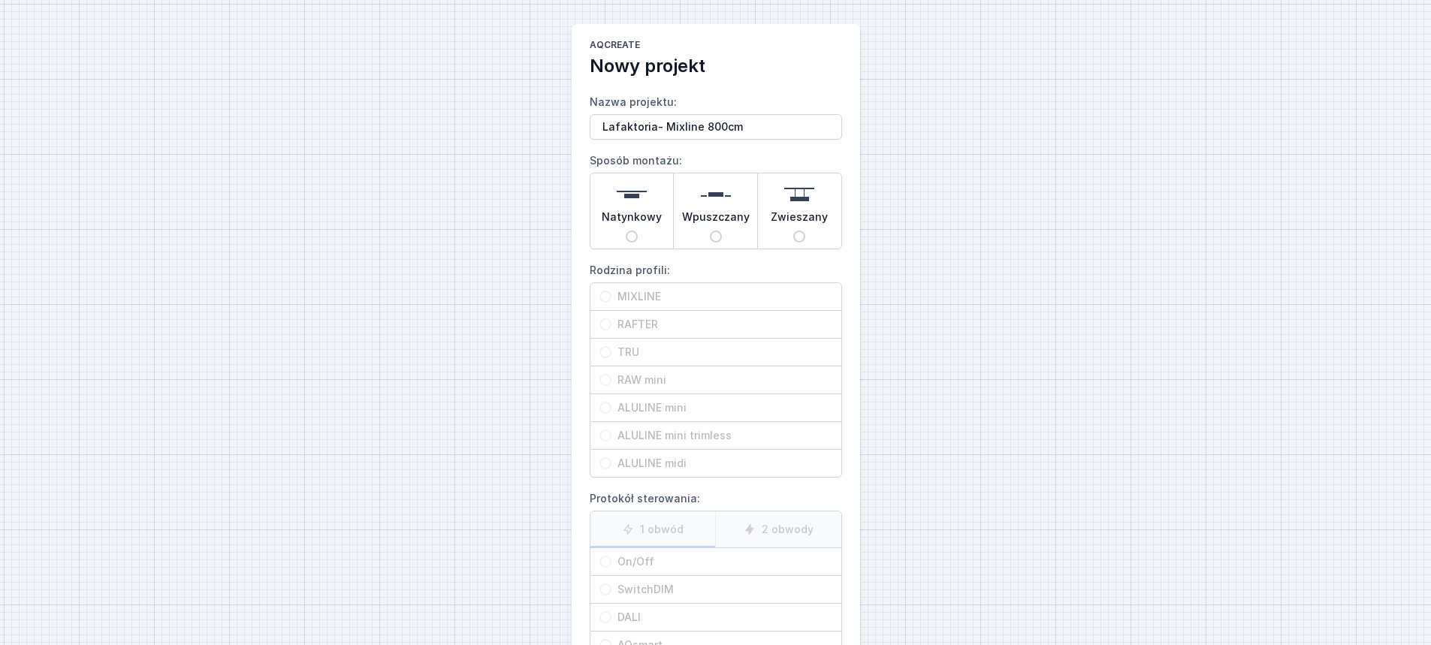
click at [676, 128] on input "Lafaktoria- Mixline 800cm" at bounding box center [716, 127] width 252 height 26
type input "Lafaktoria- Rafter mix 800cm"
drag, startPoint x: 696, startPoint y: 198, endPoint x: 685, endPoint y: 244, distance: 47.2
click at [696, 199] on div "Wpuszczany" at bounding box center [715, 211] width 83 height 75
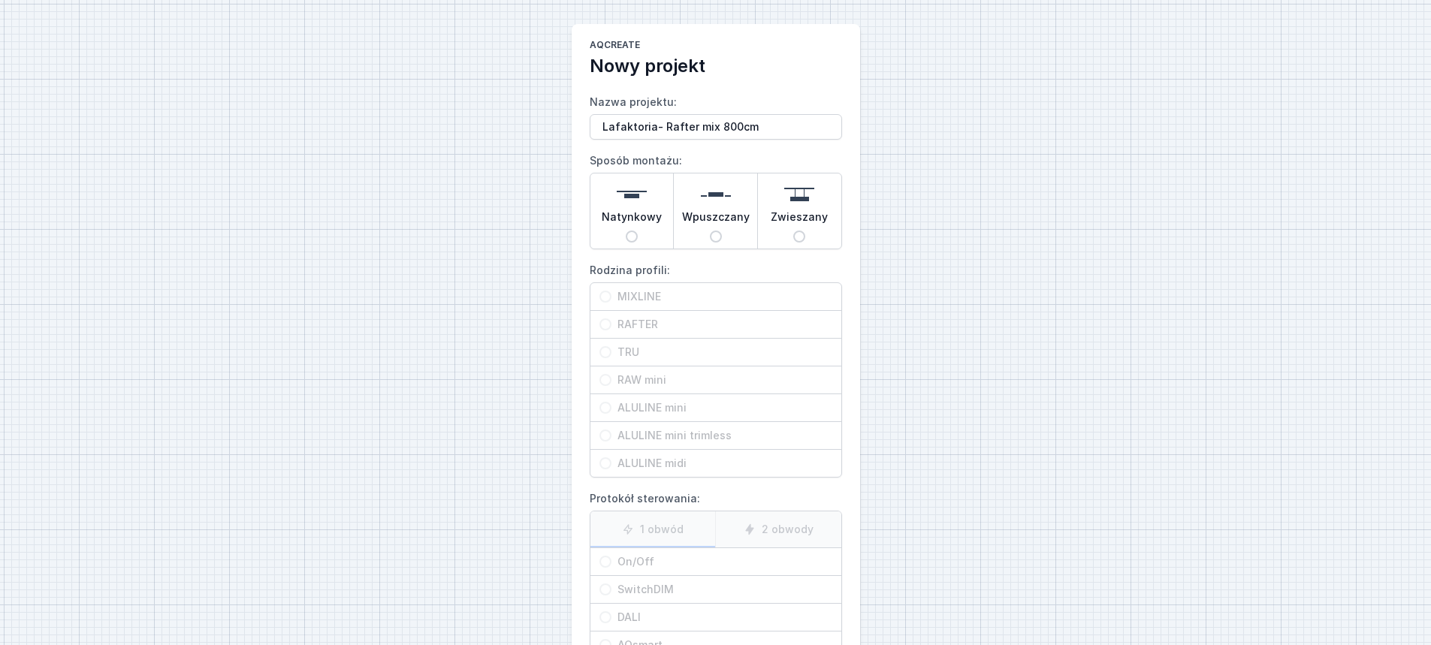
click at [710, 231] on input "Wpuszczany" at bounding box center [716, 237] width 12 height 12
radio input "true"
click at [669, 327] on span "RAFTER" at bounding box center [722, 324] width 221 height 15
click at [612, 327] on input "RAFTER" at bounding box center [606, 325] width 12 height 12
radio input "true"
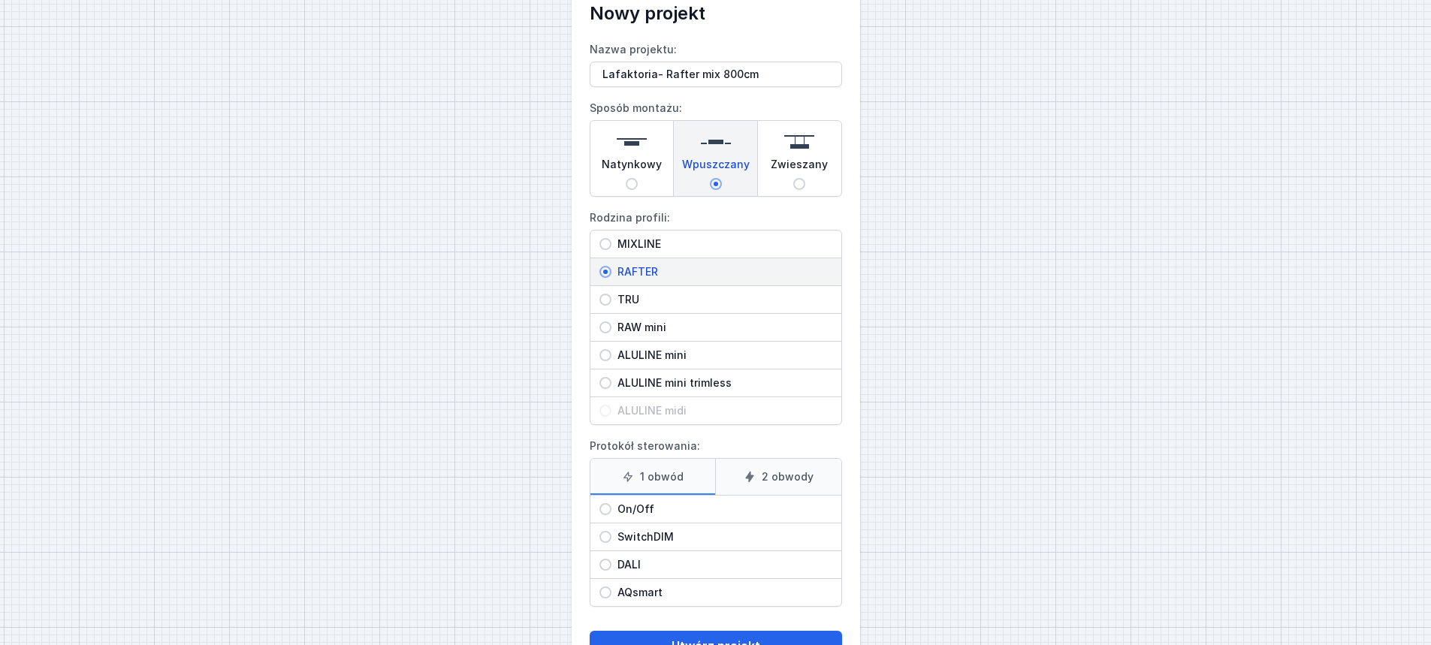
scroll to position [107, 0]
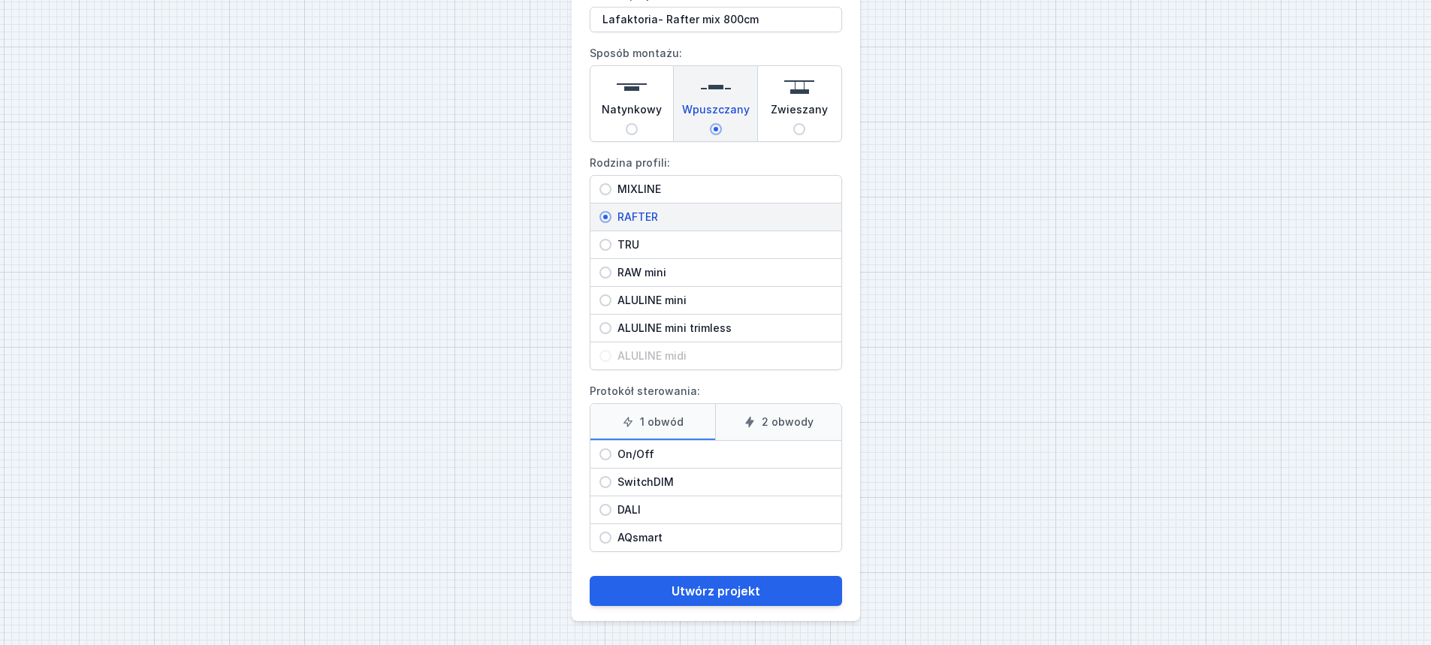
click at [682, 460] on span "On/Off" at bounding box center [722, 454] width 221 height 15
click at [612, 460] on input "On/Off" at bounding box center [606, 455] width 12 height 12
radio input "true"
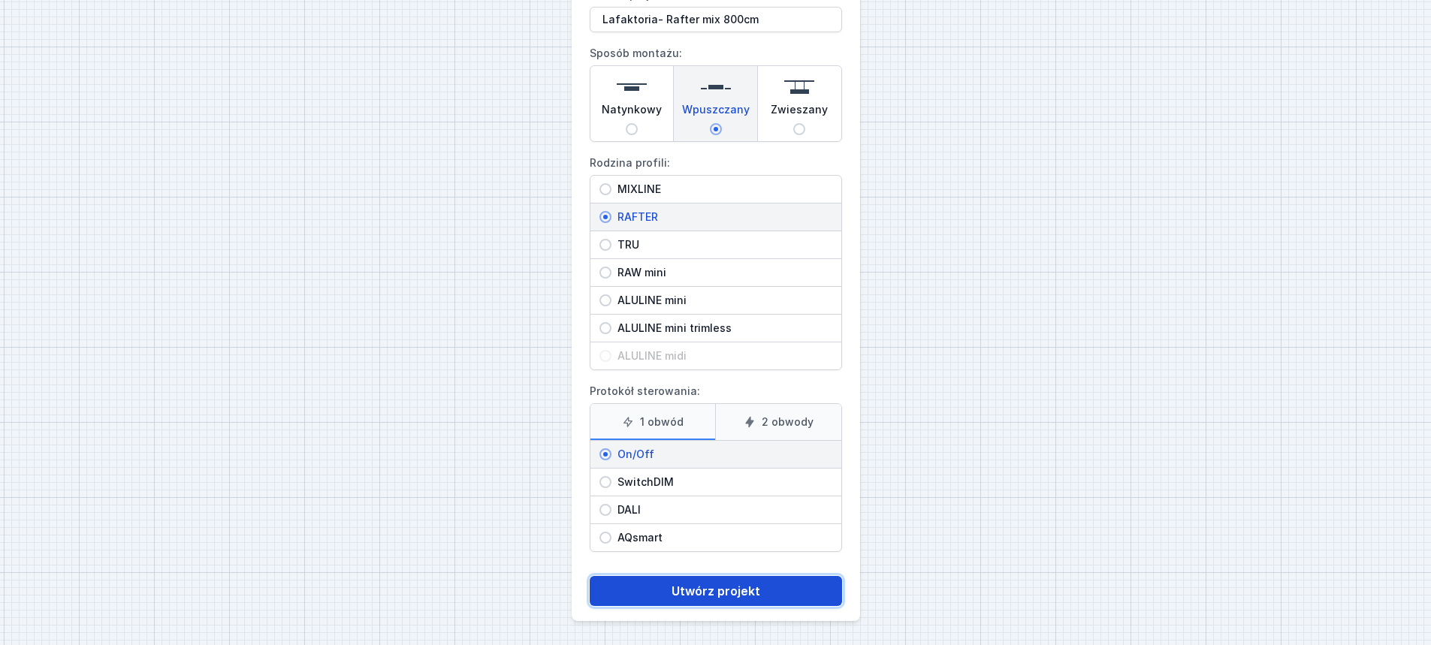
click at [714, 582] on button "Utwórz projekt" at bounding box center [716, 591] width 252 height 30
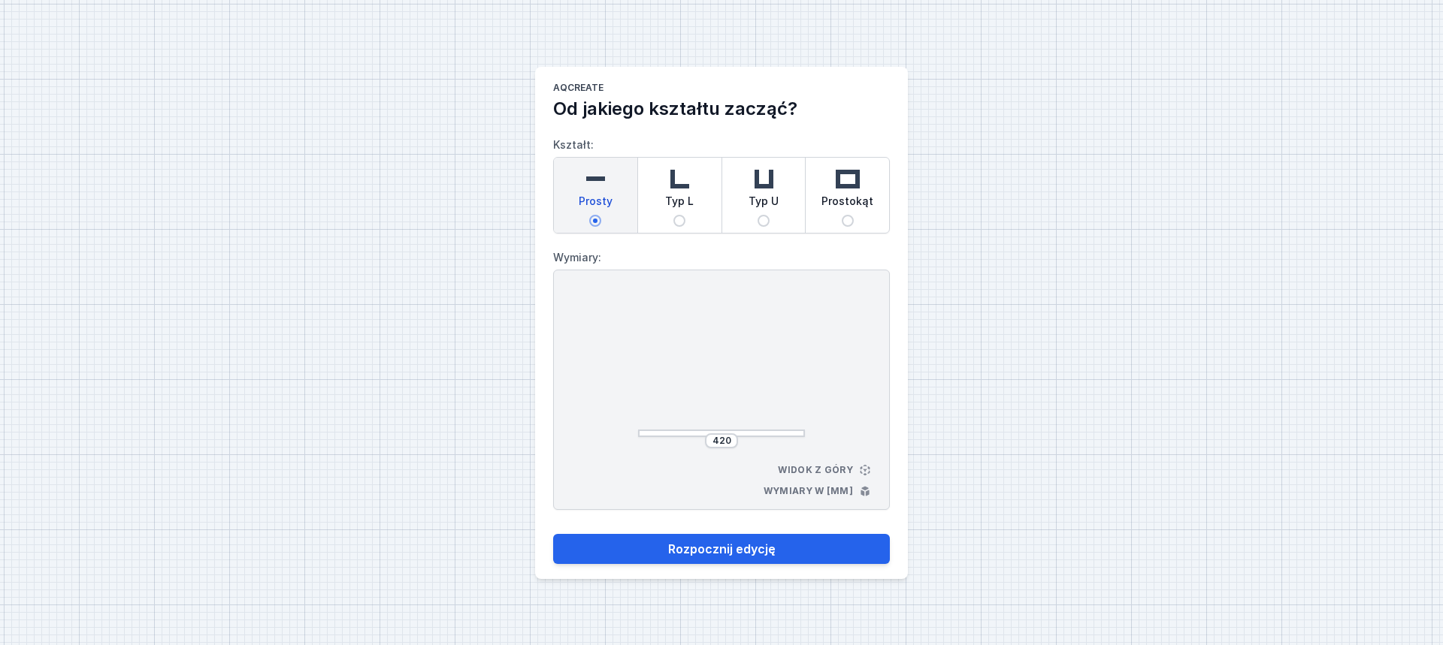
click at [716, 434] on div "420" at bounding box center [721, 441] width 33 height 15
click at [720, 440] on input "420" at bounding box center [721, 441] width 24 height 12
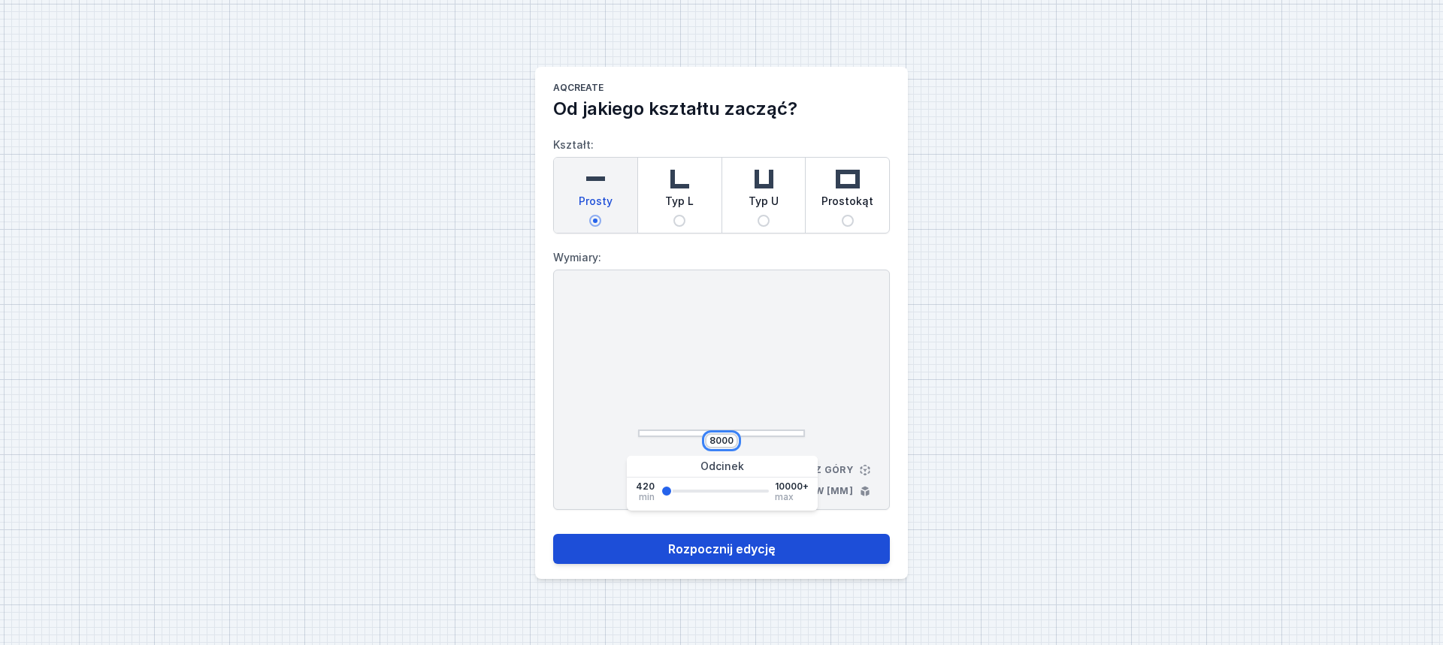
type input "8000"
click at [776, 544] on button "Rozpocznij edycję" at bounding box center [721, 549] width 337 height 30
select select "M"
select select "3000"
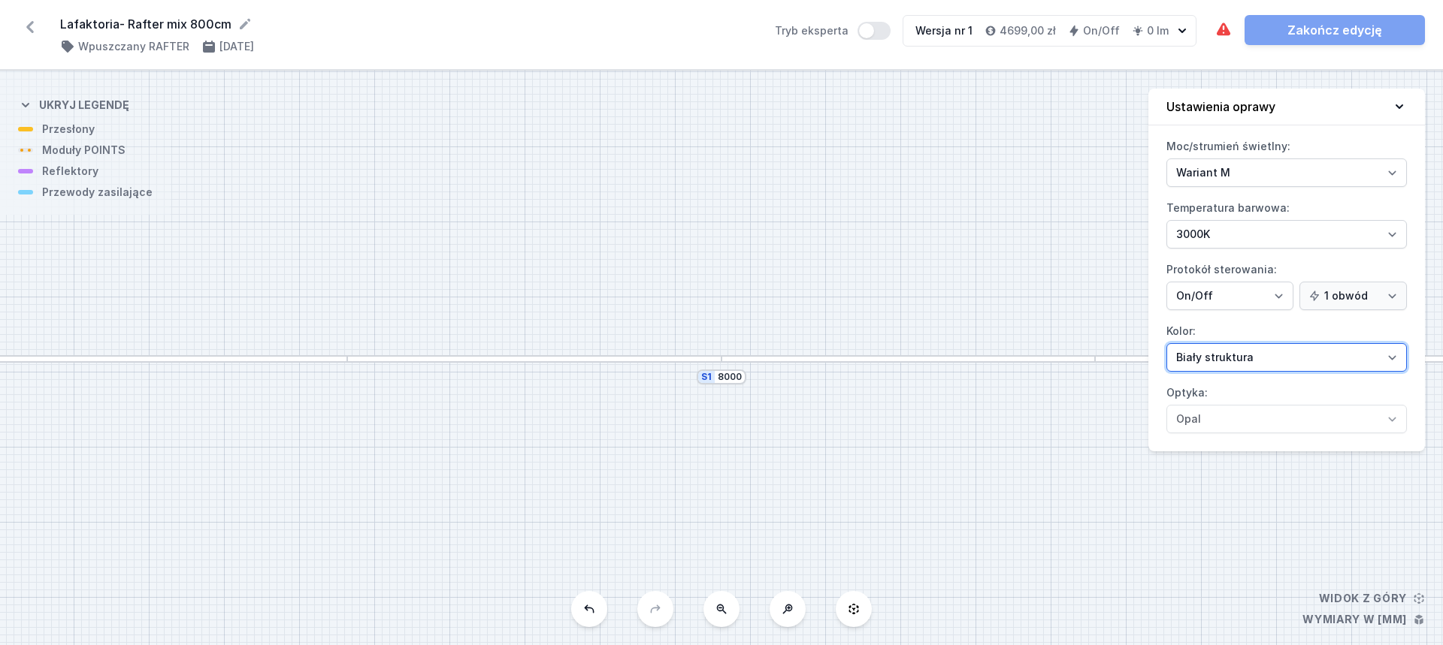
click at [1223, 356] on select "Biały struktura Czarny struktura Złoty struktura Miedziany Szary Inny (z palety…" at bounding box center [1286, 357] width 240 height 29
select select "2"
click at [1166, 343] on select "Biały struktura Czarny struktura Złoty struktura Miedziany Szary Inny (z palety…" at bounding box center [1286, 357] width 240 height 29
click at [1003, 360] on div at bounding box center [908, 359] width 374 height 8
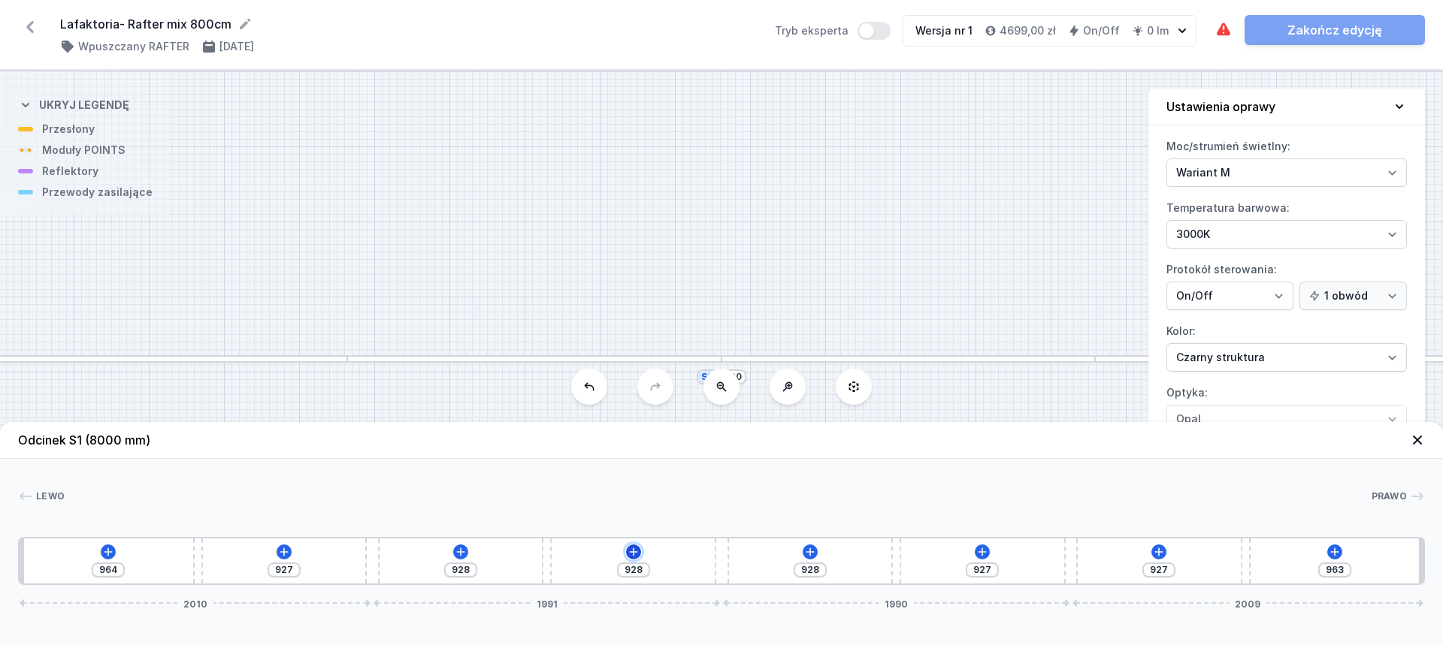
click at [630, 554] on icon at bounding box center [633, 552] width 12 height 12
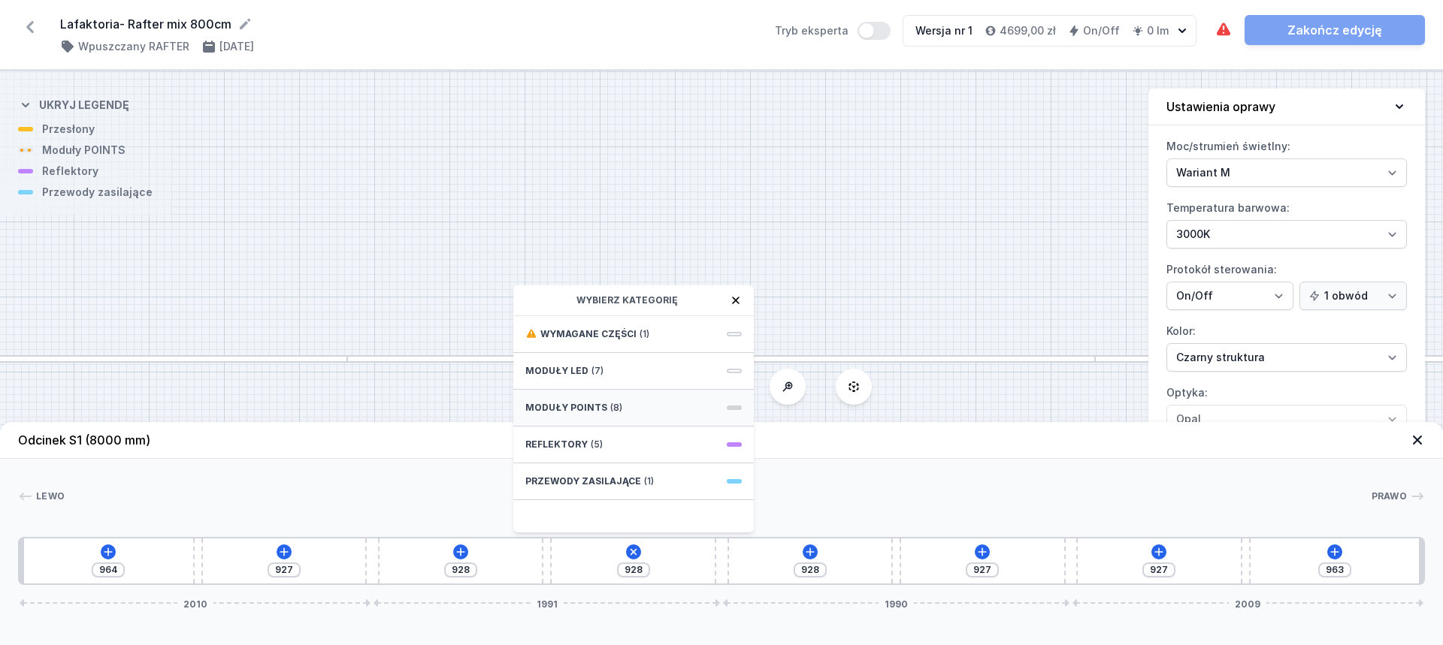
click at [628, 411] on div "Moduły POINTS (8)" at bounding box center [633, 408] width 240 height 37
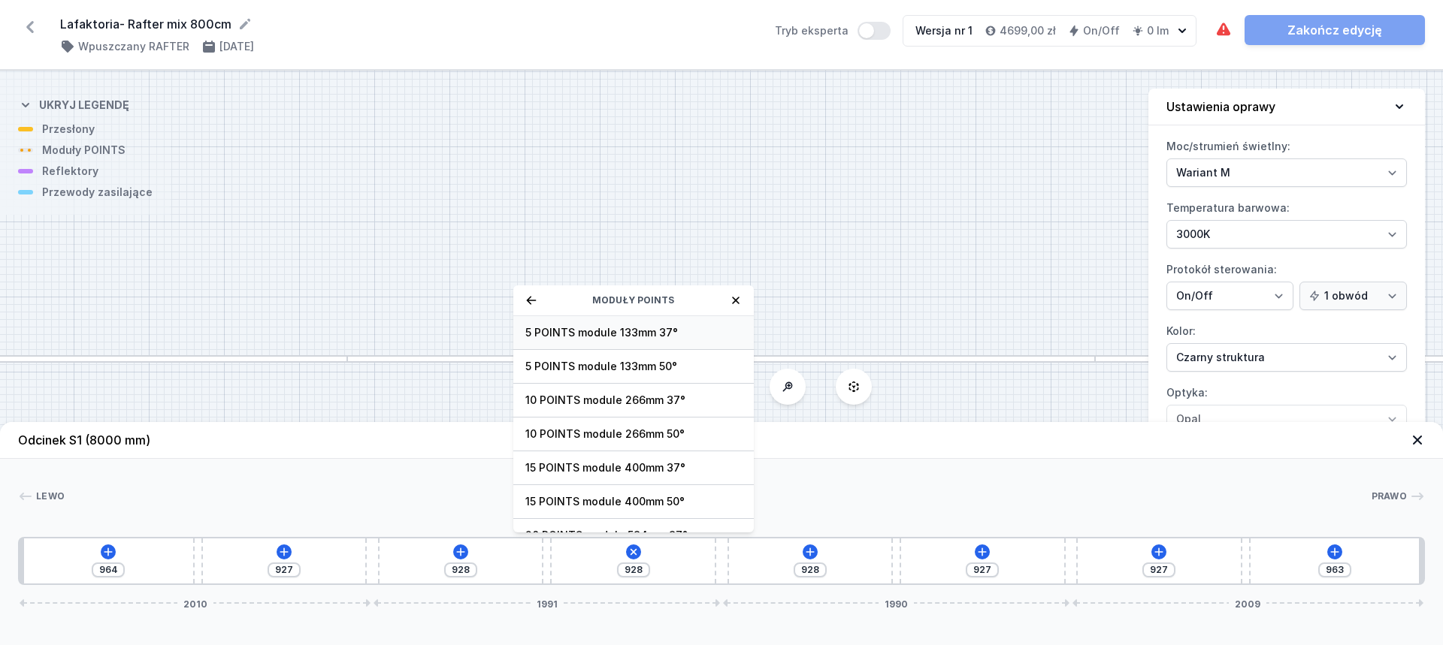
click at [650, 337] on span "5 POINTS module 133mm 37°" at bounding box center [633, 332] width 216 height 15
type input "795"
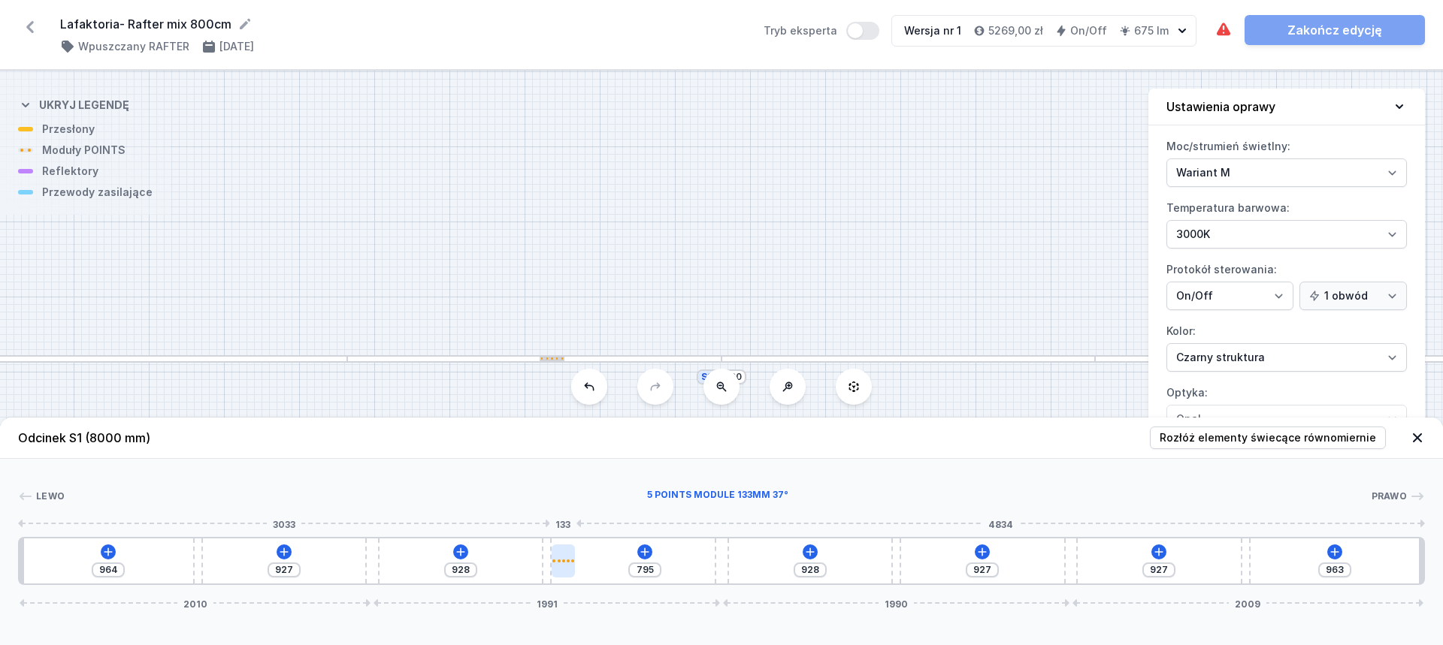
click at [568, 571] on div at bounding box center [563, 561] width 23 height 33
click at [569, 563] on div at bounding box center [563, 561] width 23 height 33
select select "2953"
click at [571, 514] on button at bounding box center [564, 519] width 32 height 20
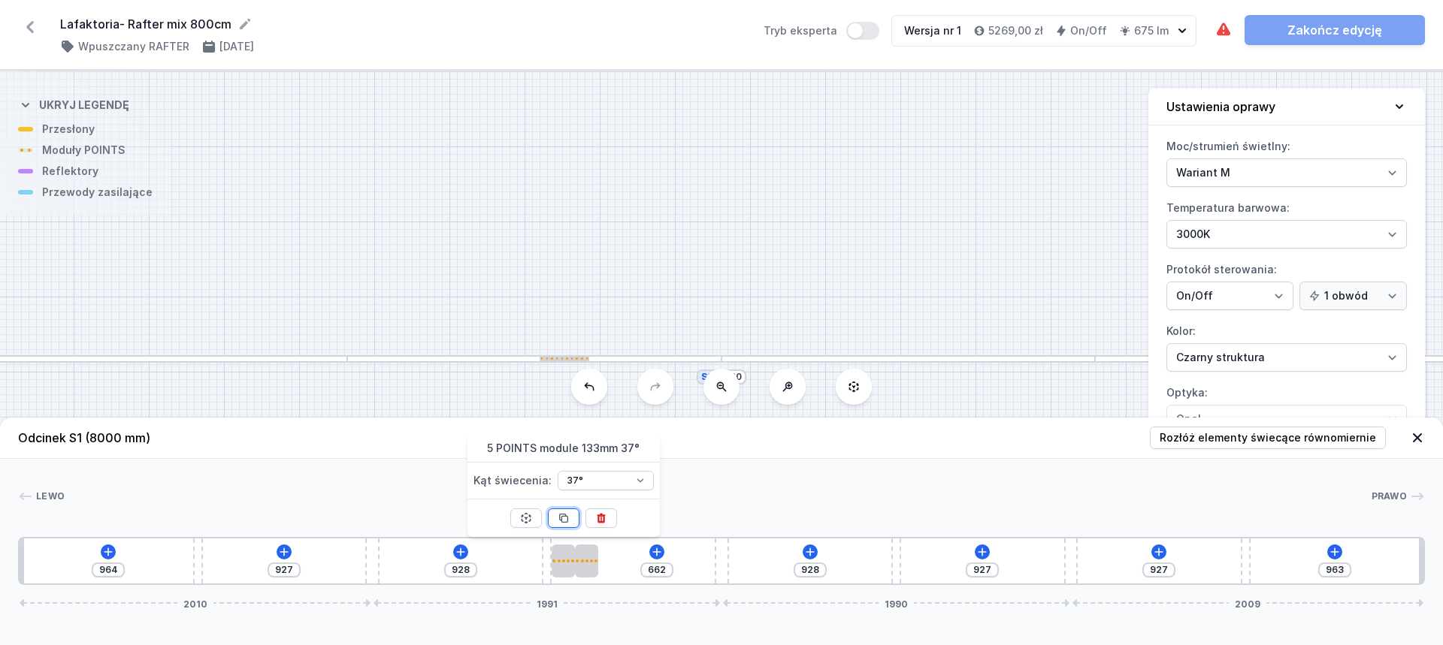
click at [571, 514] on button at bounding box center [564, 519] width 32 height 20
type input "263"
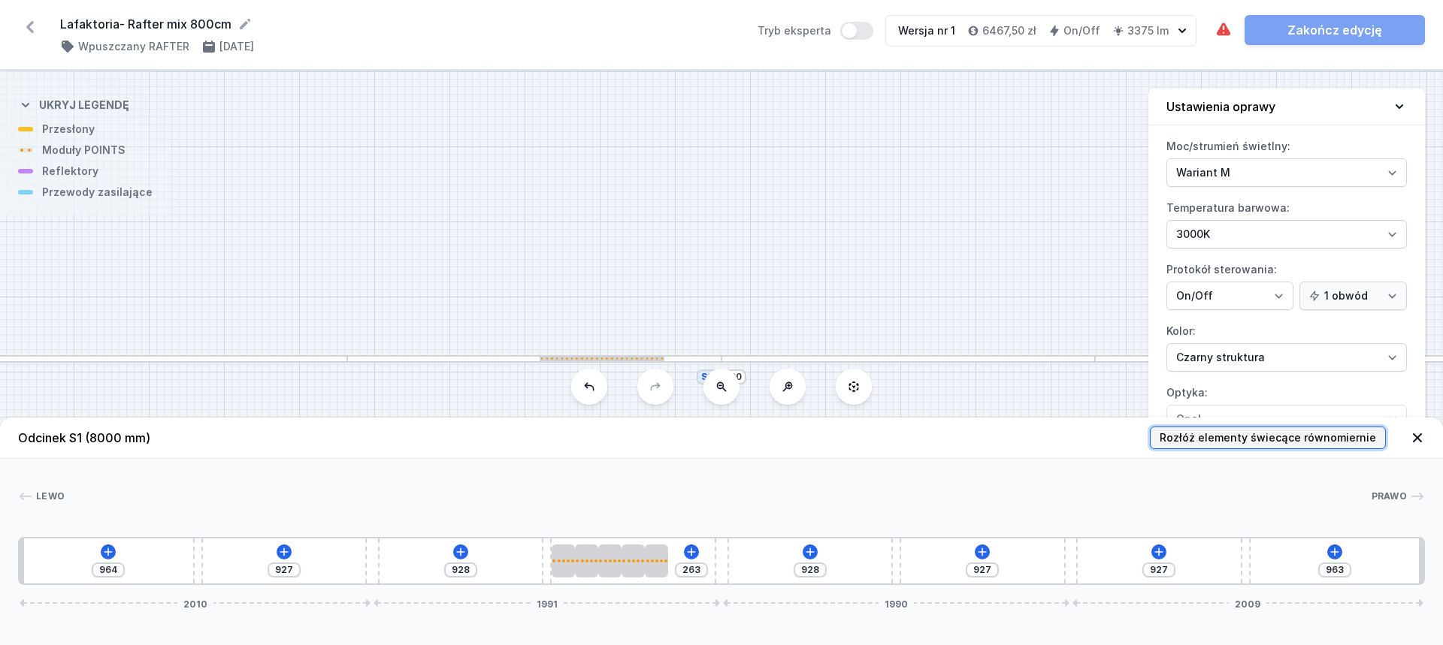
click at [1282, 436] on span "Rozłóż elementy świecące równomiernie" at bounding box center [1267, 438] width 216 height 15
type input "614"
type input "266"
type input "901"
type input "527"
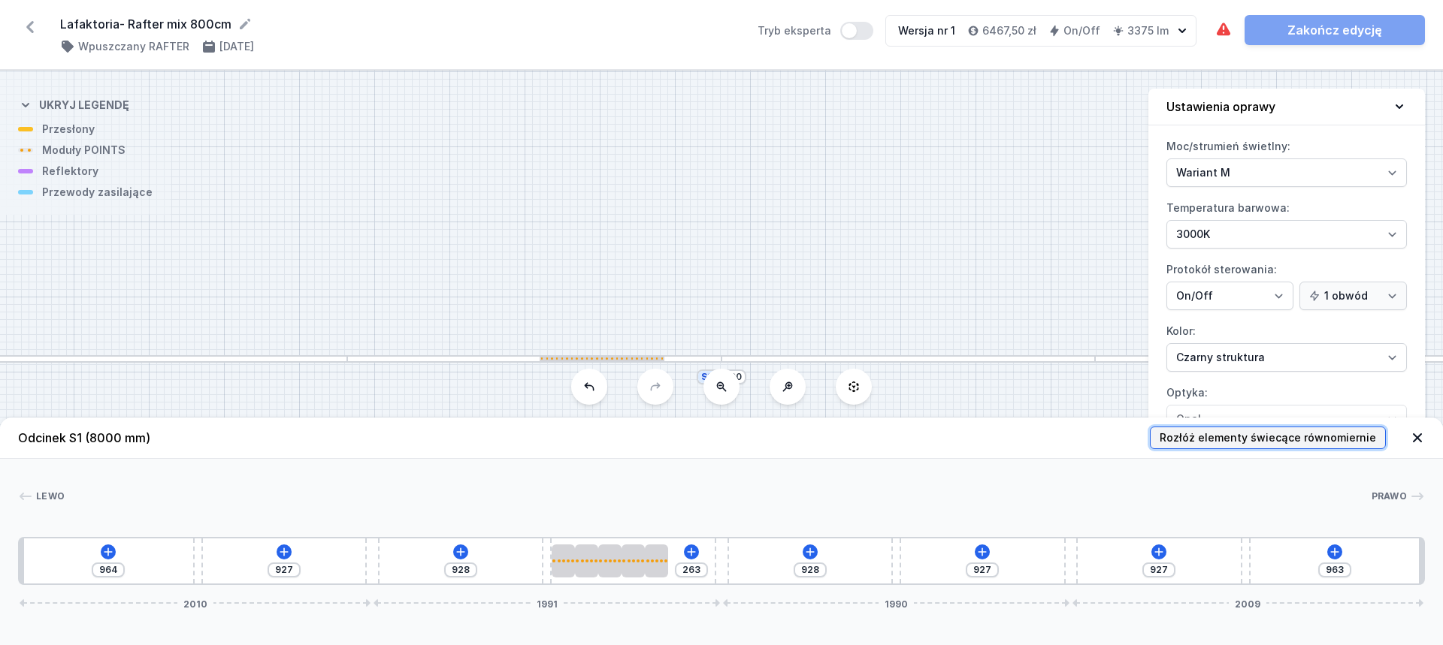
type input "178"
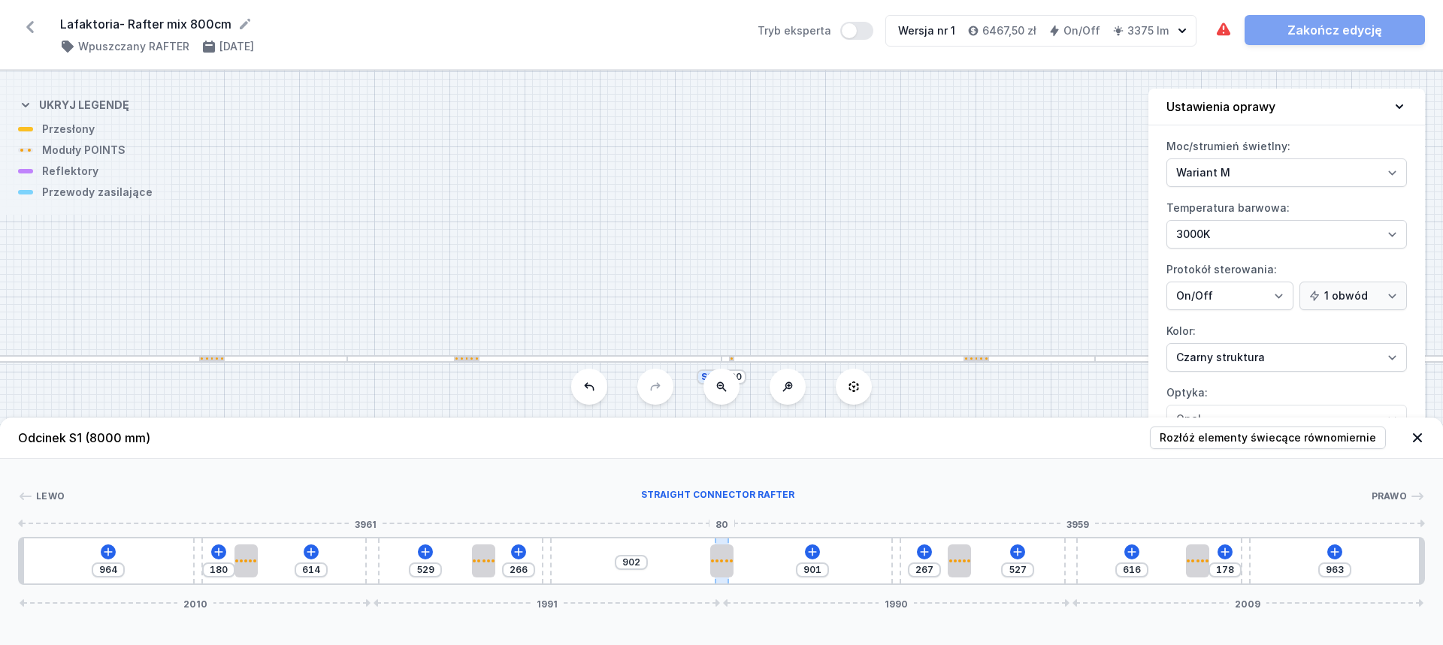
type input "591"
type input "838"
type input "587"
type input "842"
type input "578"
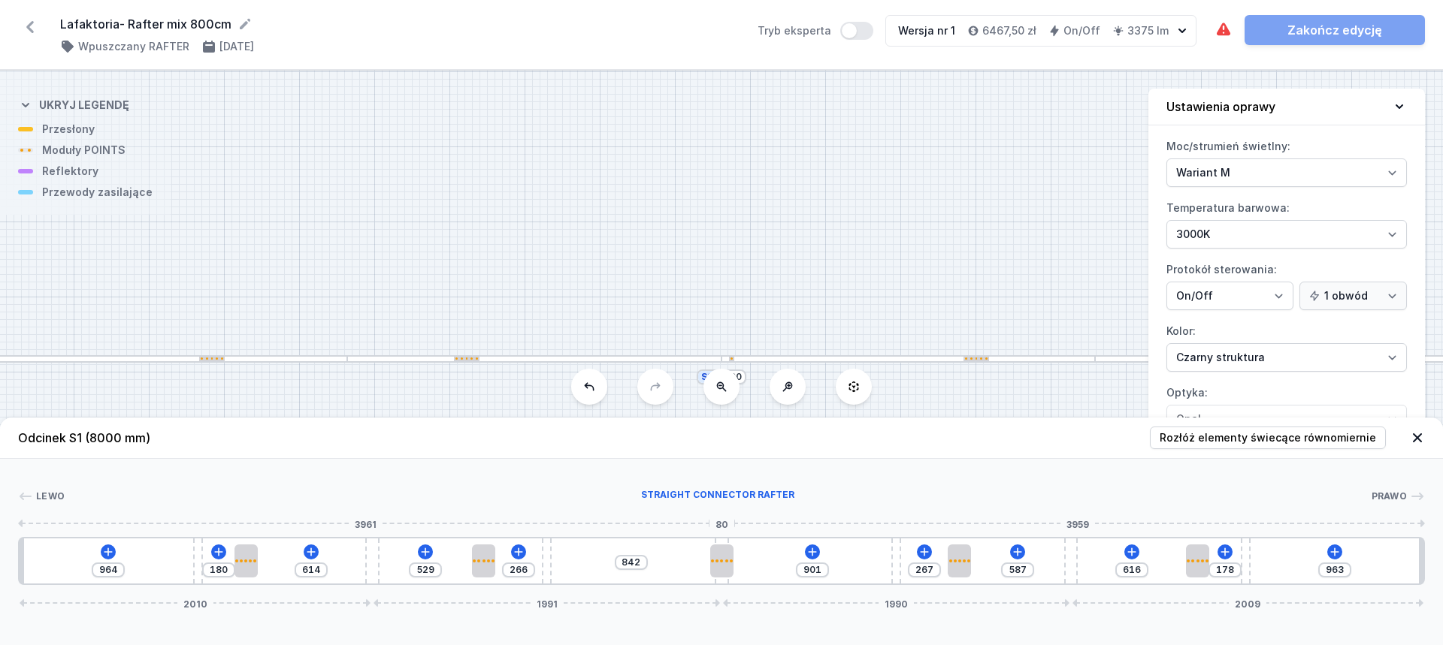
type input "851"
type input "574"
type input "855"
type input "561"
type input "868"
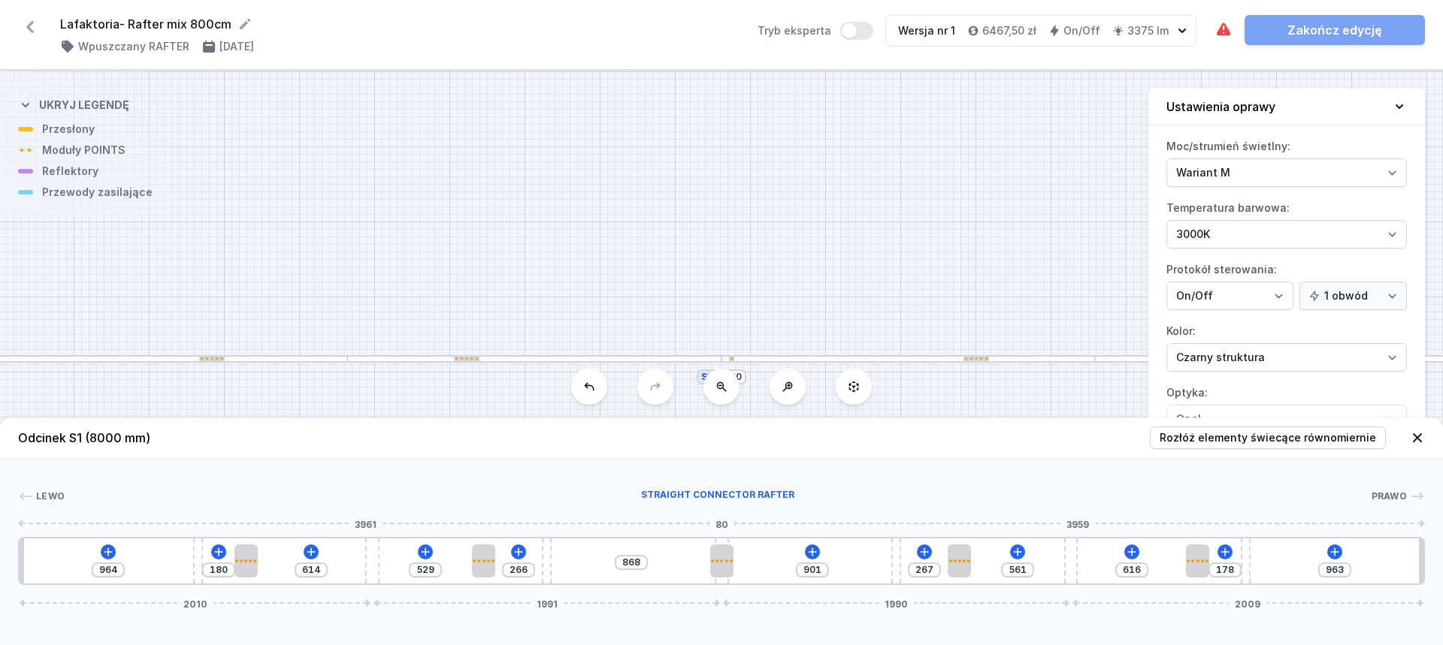
type input "544"
type input "885"
type input "527"
type input "902"
type input "506"
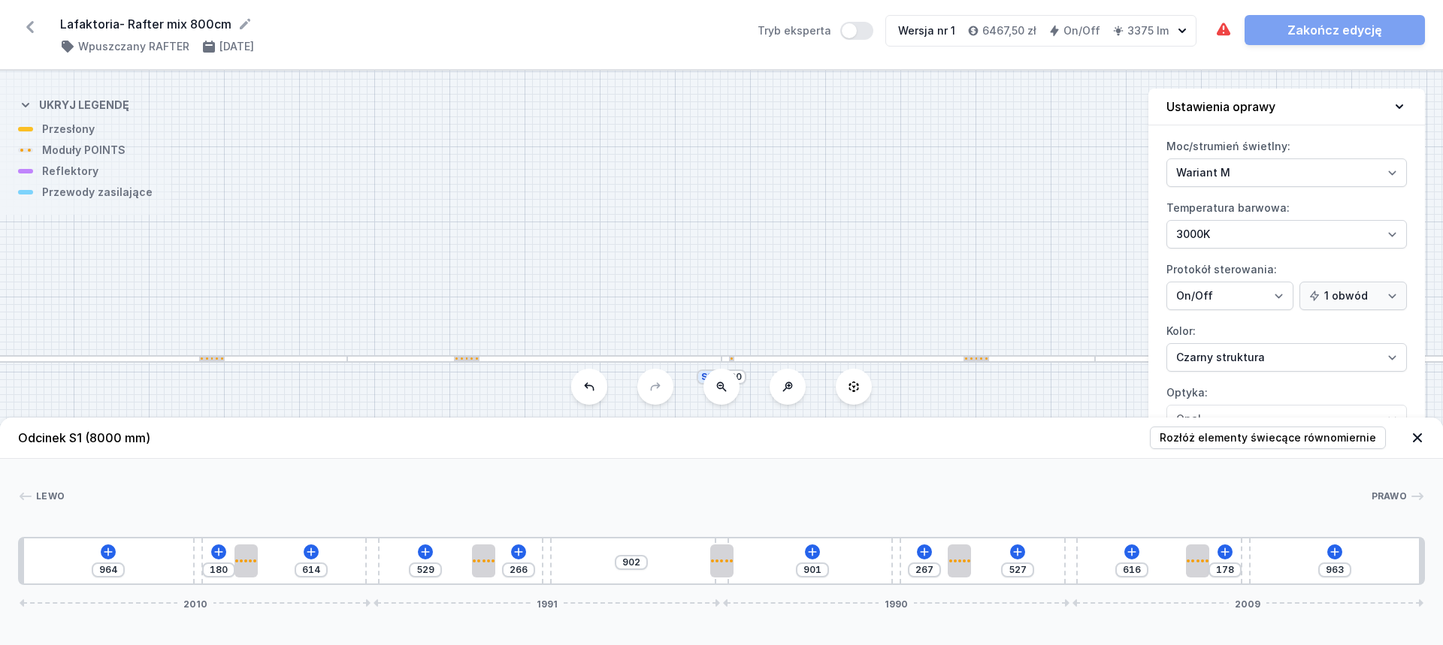
type input "923"
type input "493"
type input "936"
type input "480"
type input "949"
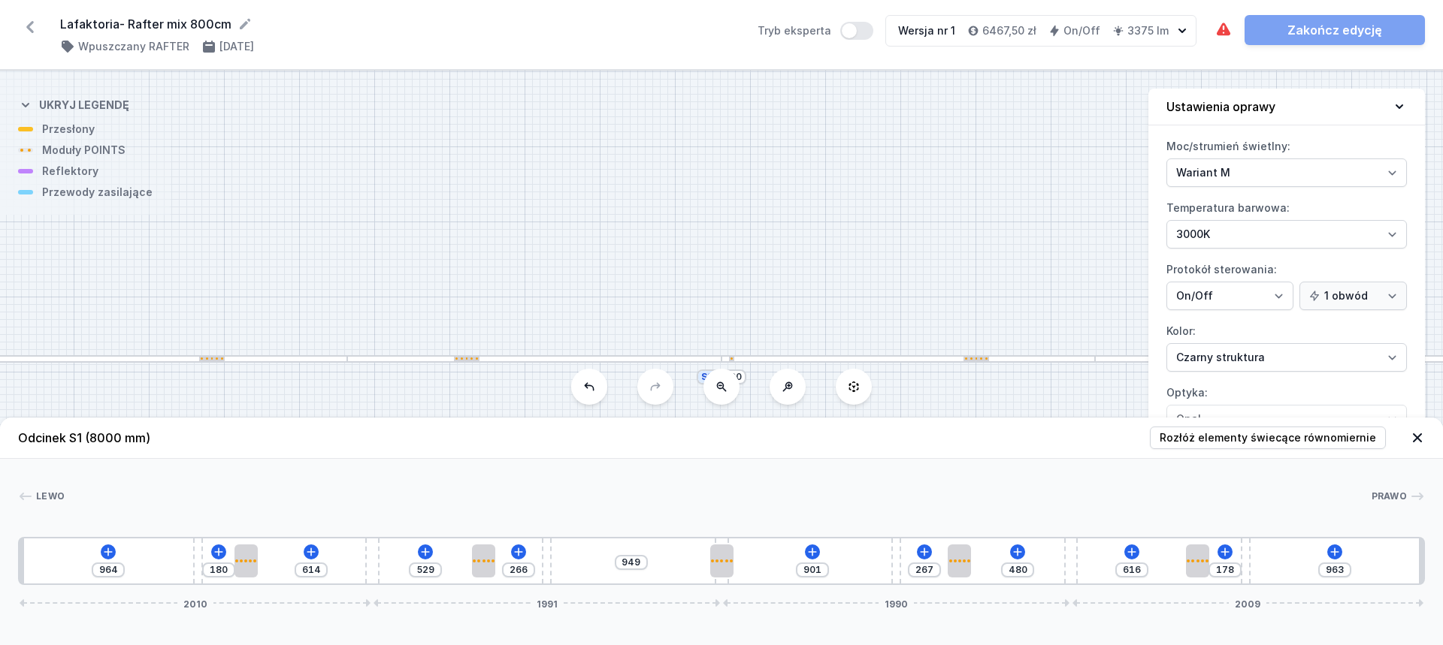
type input "472"
type input "957"
type input "463"
type input "966"
type input "459"
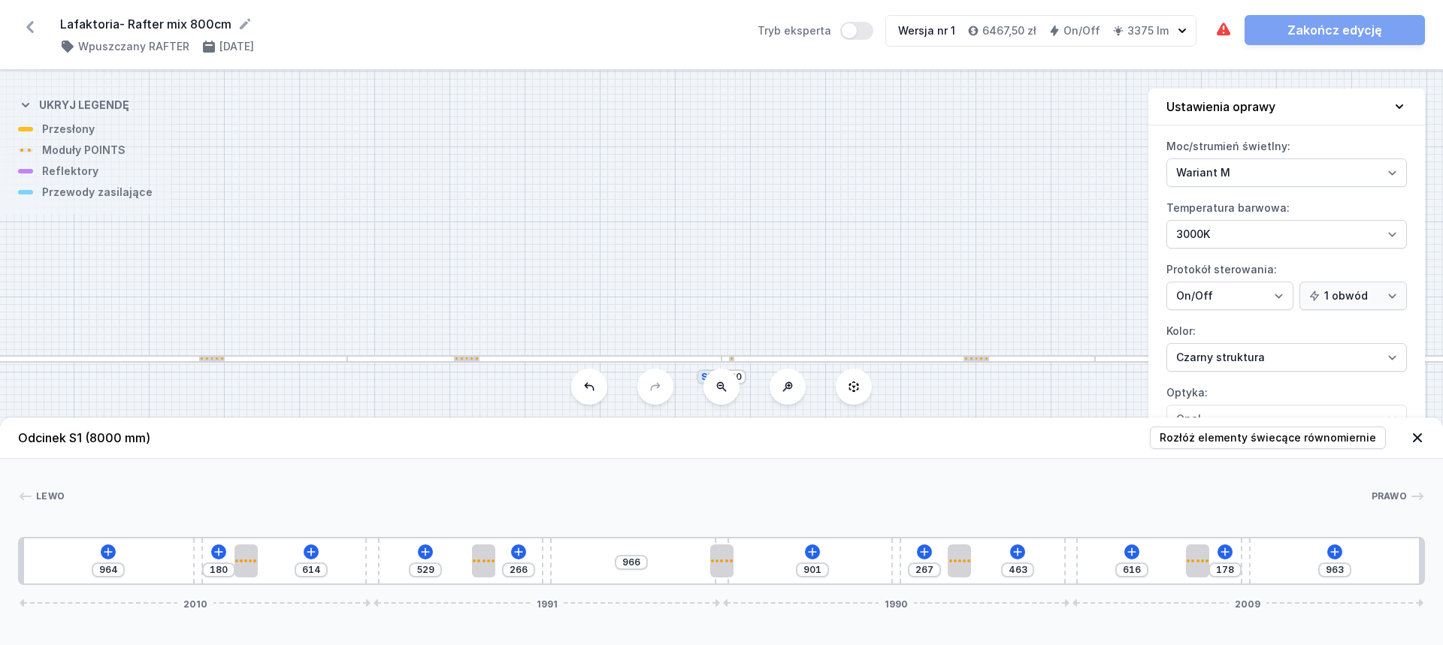
type input "970"
type input "451"
type input "978"
type input "446"
type input "983"
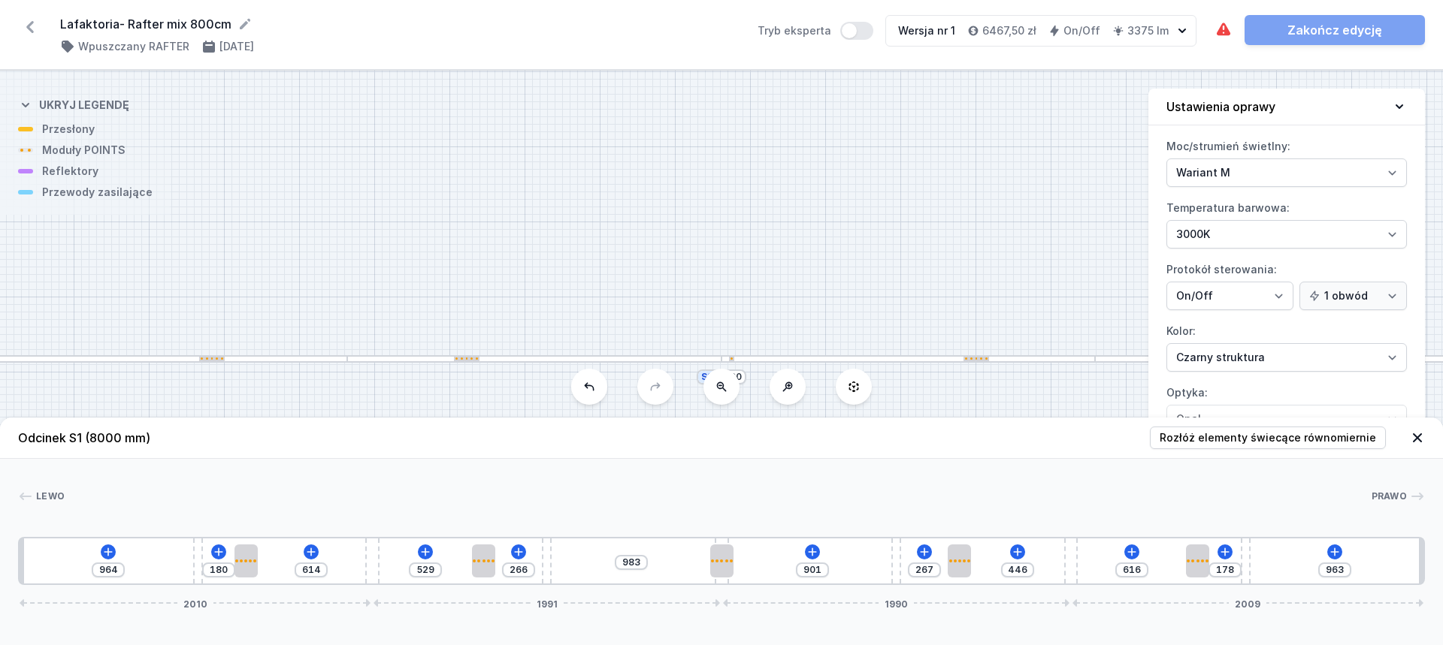
type input "434"
type input "995"
type input "425"
type input "1004"
type input "421"
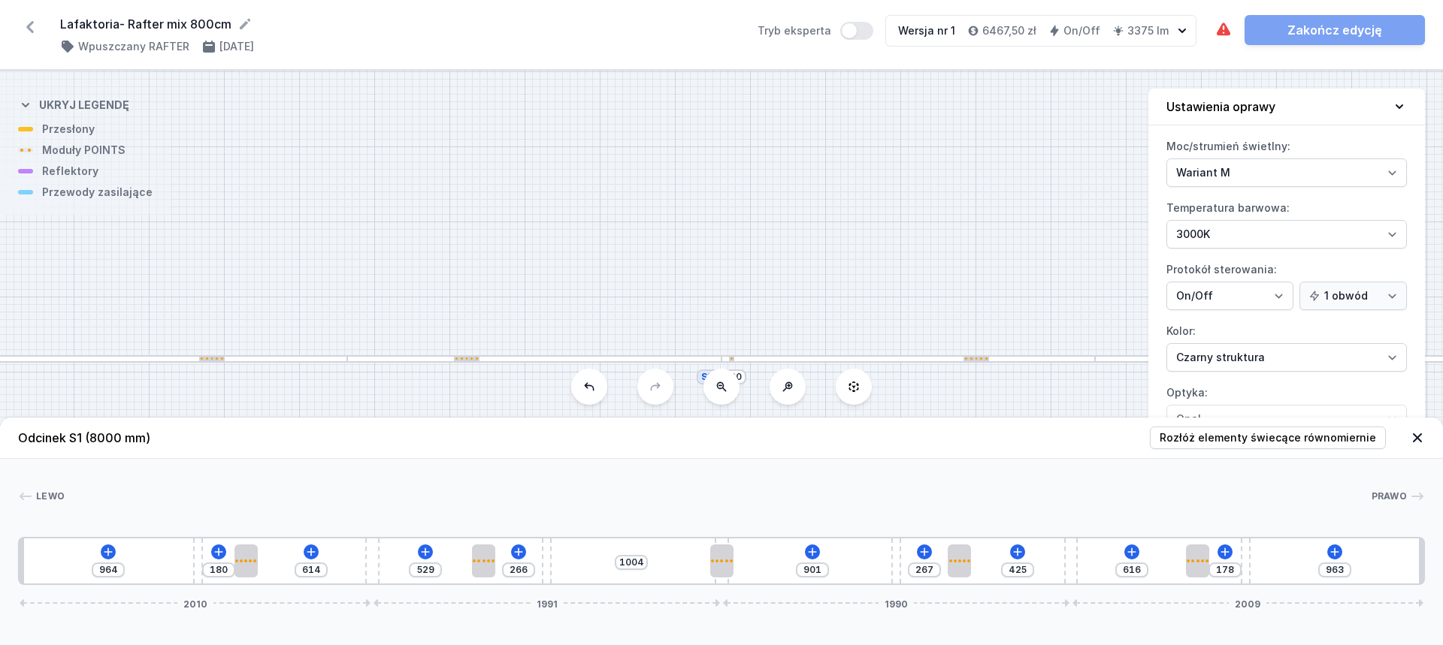
type input "1008"
type input "412"
type input "1017"
type input "404"
type input "1025"
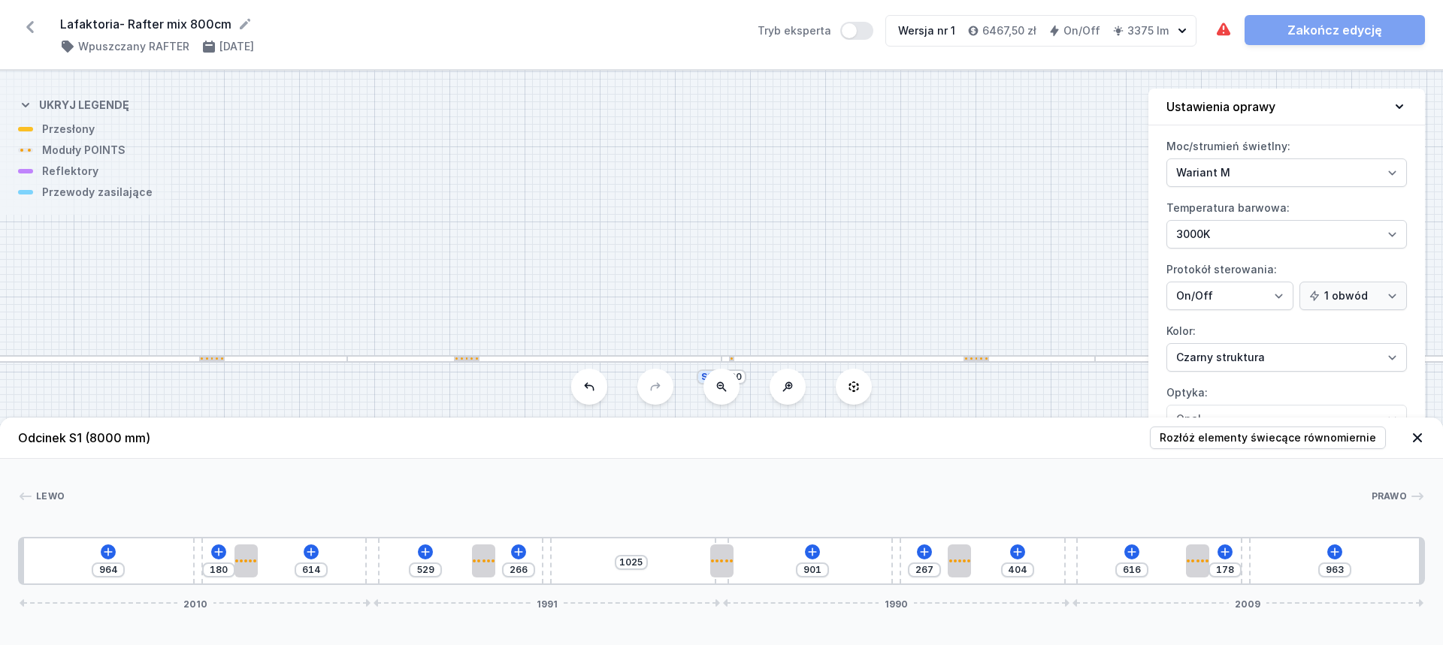
type input "395"
type input "1034"
type input "383"
type input "1046"
type input "370"
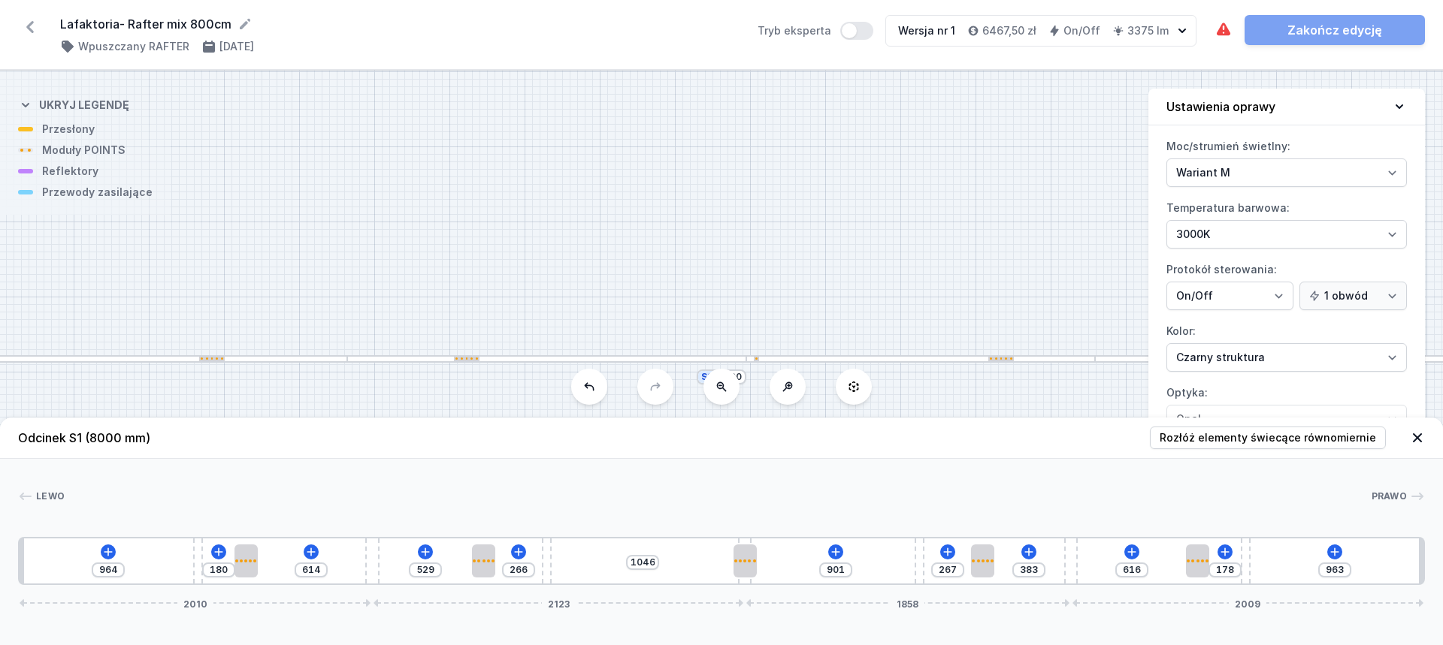
type input "1059"
type input "357"
type input "1072"
type input "344"
type input "1085"
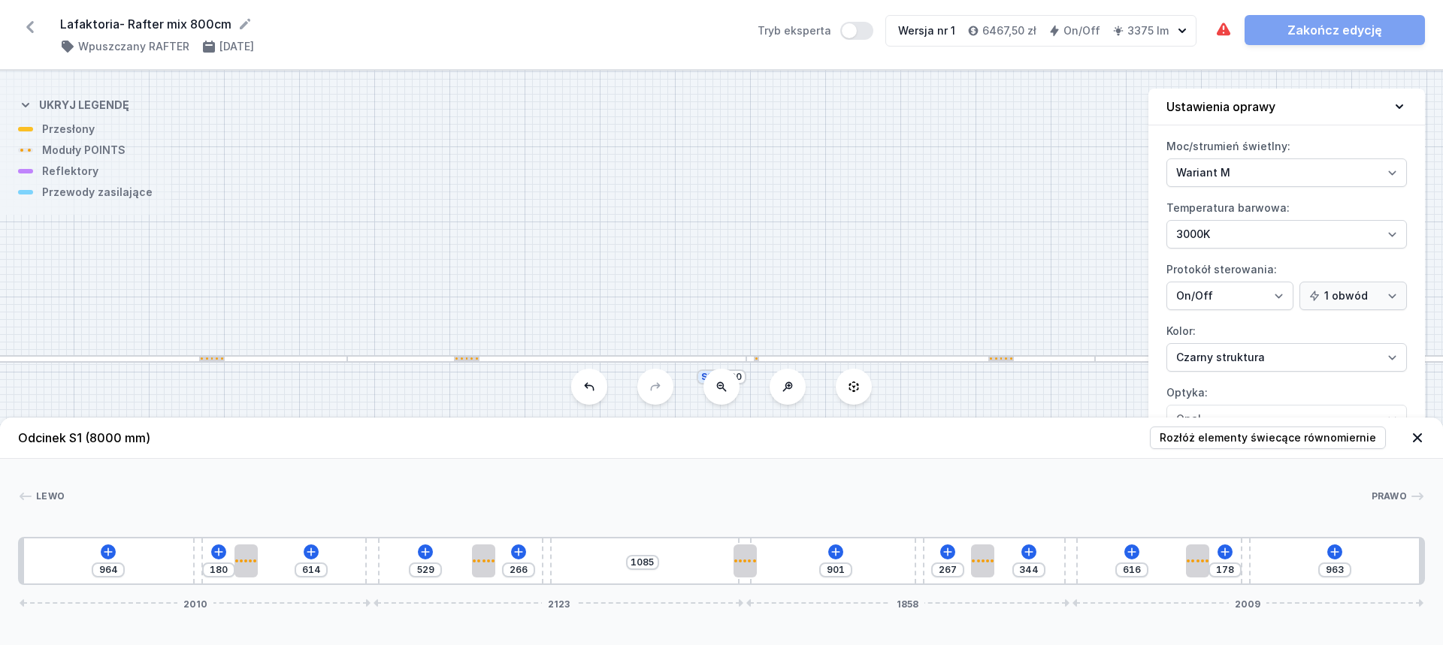
type input "343"
type input "1086"
drag, startPoint x: 724, startPoint y: 540, endPoint x: 775, endPoint y: 536, distance: 50.5
click at [775, 536] on div "[PERSON_NAME] 1 2 3 4 3 2 4 3 2 3 4 3 2 1 964 180 614 529 266 1086 901 267 343 …" at bounding box center [721, 522] width 1443 height 126
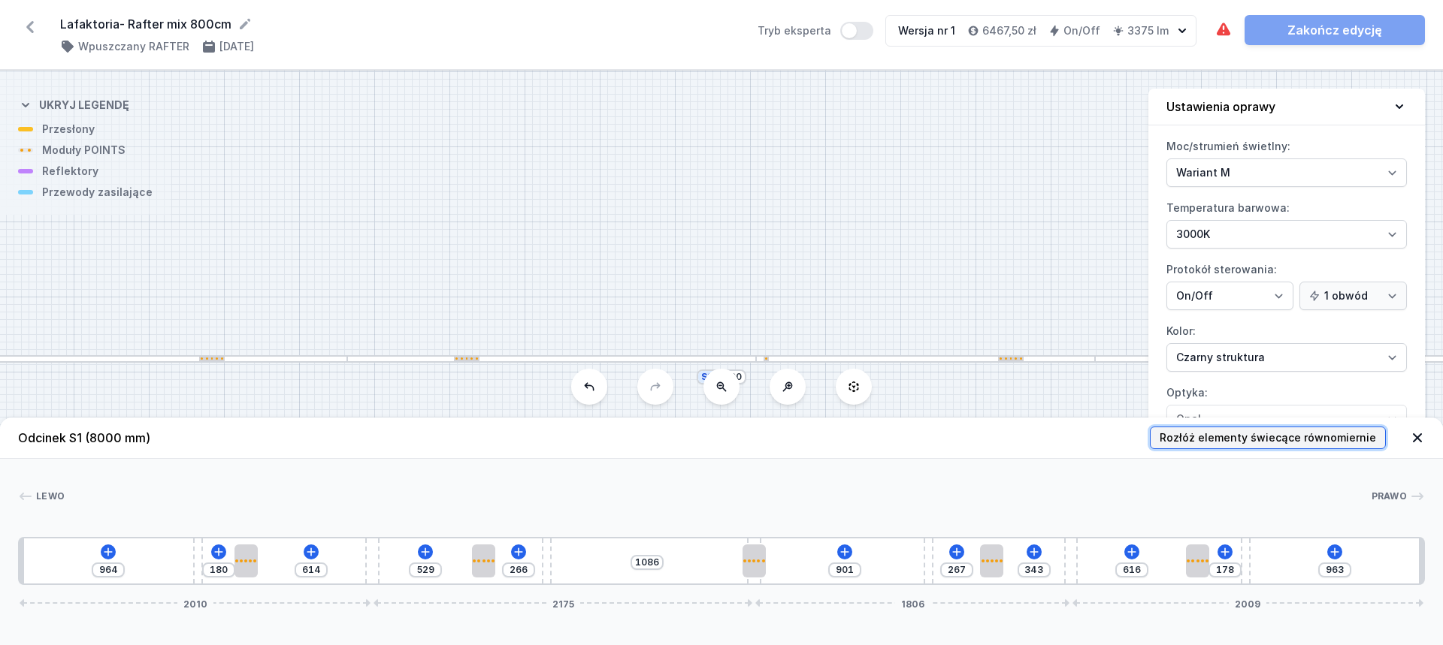
click at [1244, 436] on span "Rozłóż elementy świecące równomiernie" at bounding box center [1267, 438] width 216 height 15
type input "928"
type input "527"
type input "902"
type input "83"
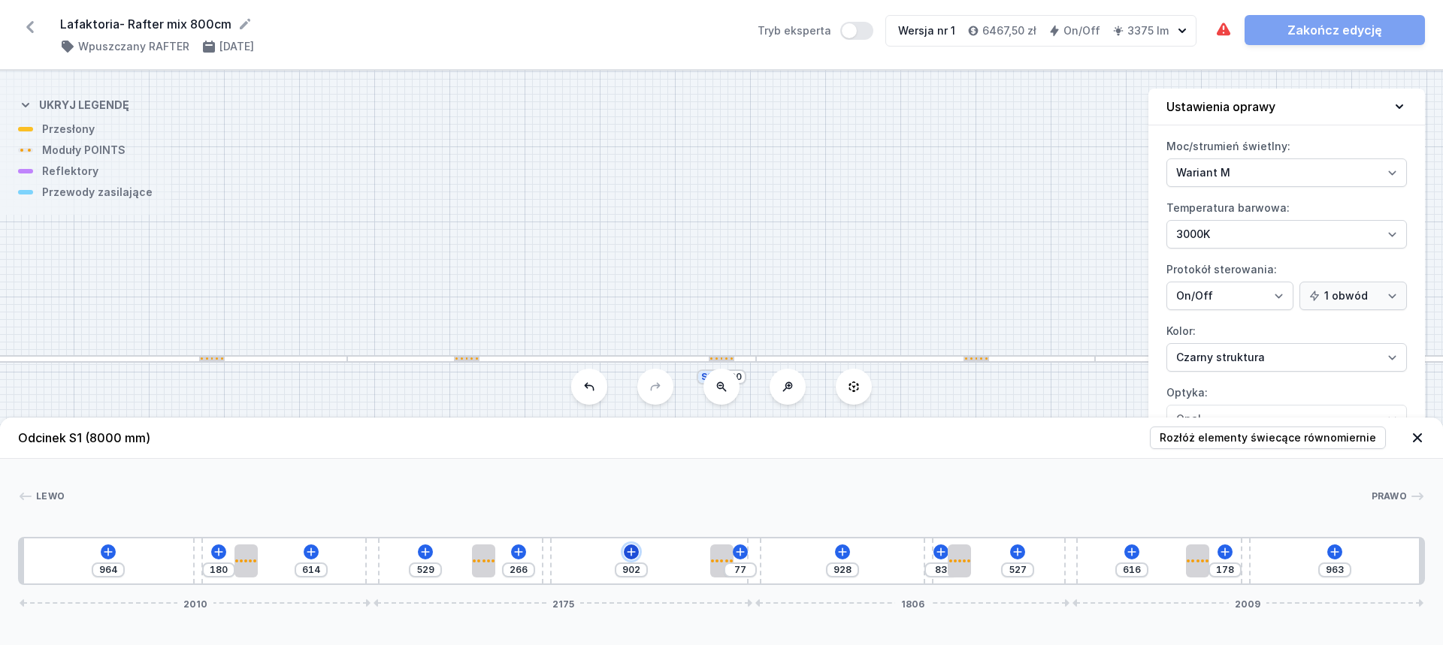
click at [635, 549] on icon at bounding box center [631, 552] width 12 height 12
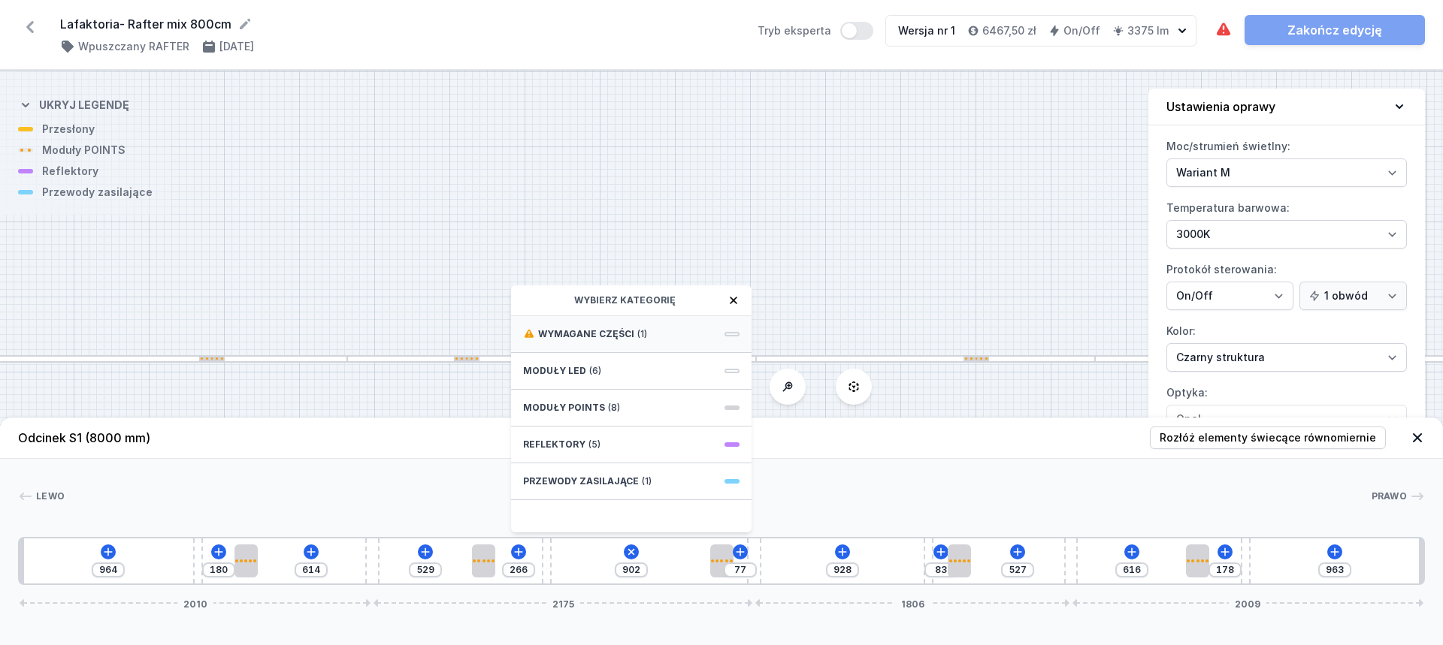
click at [637, 343] on div "Wymagane części (1)" at bounding box center [631, 334] width 240 height 37
click at [633, 327] on span "Hole for power supply cable" at bounding box center [631, 332] width 216 height 15
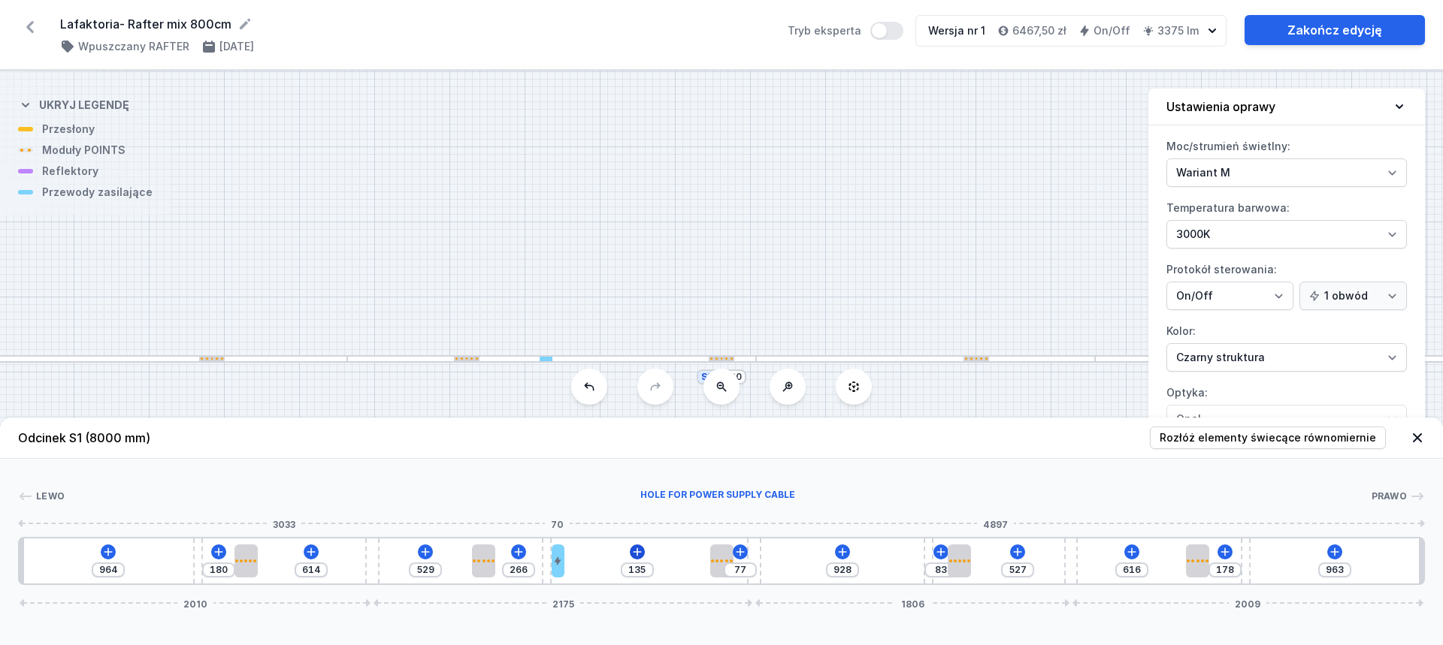
type input "101"
type input "832"
drag, startPoint x: 562, startPoint y: 555, endPoint x: 709, endPoint y: 551, distance: 146.6
click at [709, 551] on div at bounding box center [703, 561] width 12 height 33
click at [803, 446] on header "Odcinek S1 (8000 mm) Rozłóż elementy świecące równomiernie" at bounding box center [721, 438] width 1443 height 41
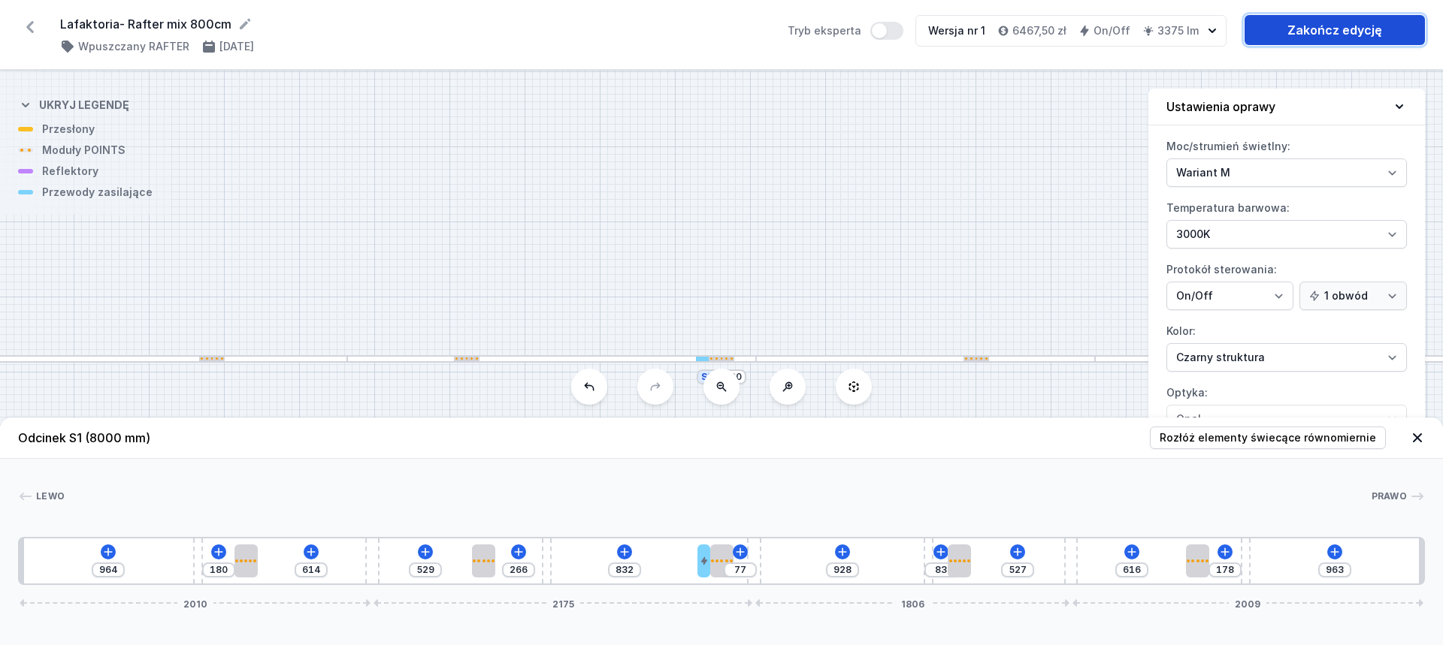
click at [1321, 34] on link "Zakończ edycję" at bounding box center [1334, 30] width 180 height 30
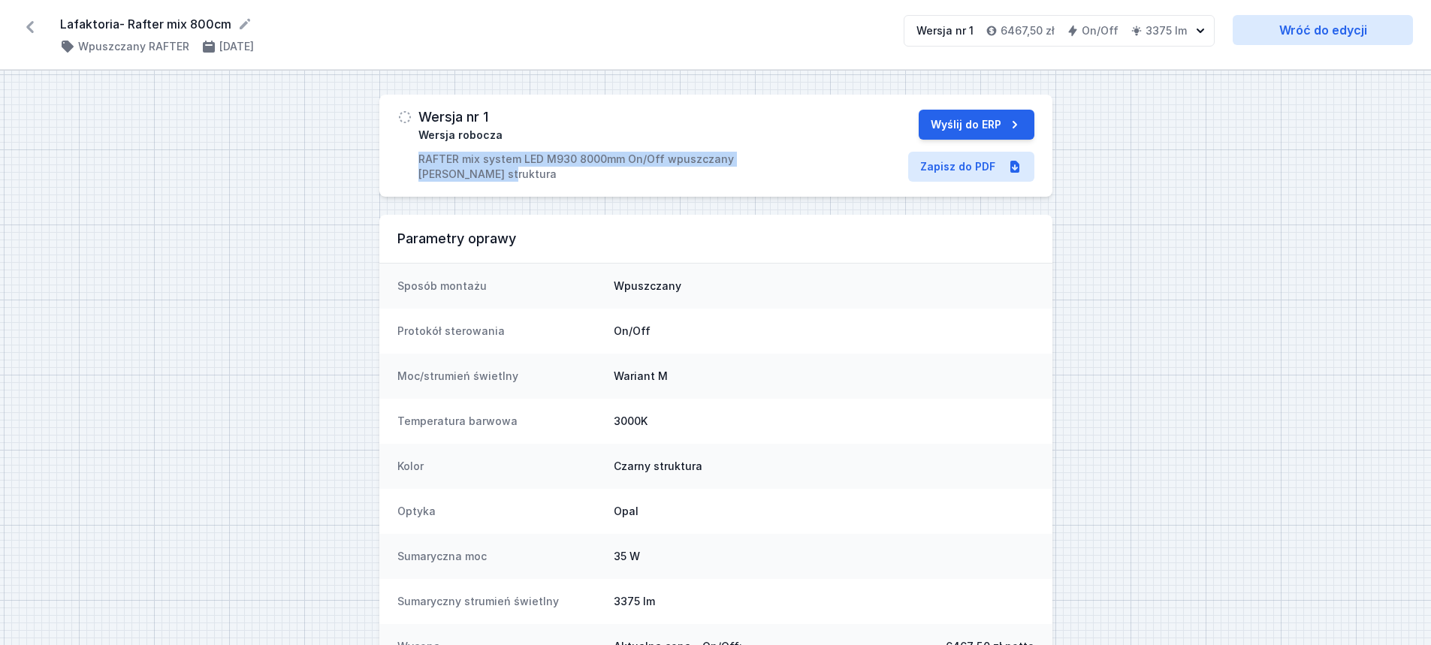
drag, startPoint x: 422, startPoint y: 156, endPoint x: 839, endPoint y: 160, distance: 417.0
click at [839, 160] on div "Wersja nr 1 Wersja robocza RAFTER mix system LED M930 8000mm On/Off wpuszczany …" at bounding box center [715, 146] width 673 height 102
copy p "RAFTER mix system LED M930 8000mm On/Off wpuszczany [PERSON_NAME] struktura"
click at [988, 174] on link "Zapisz do PDF" at bounding box center [971, 167] width 126 height 30
